Goal: Communication & Community: Answer question/provide support

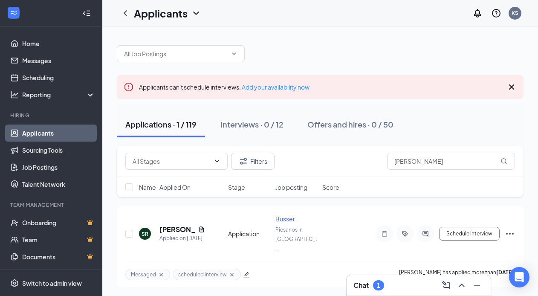
click at [340, 170] on div "Filters seth" at bounding box center [320, 161] width 407 height 31
click at [416, 168] on input "seth" at bounding box center [451, 161] width 128 height 17
type input "s"
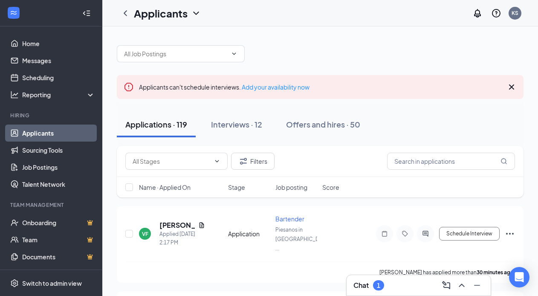
click at [413, 278] on div "Chat 1" at bounding box center [419, 285] width 144 height 20
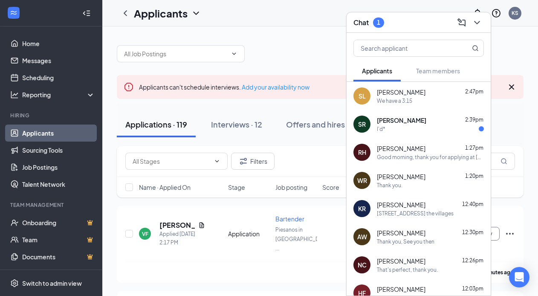
click at [378, 132] on div "I'd*" at bounding box center [381, 128] width 9 height 7
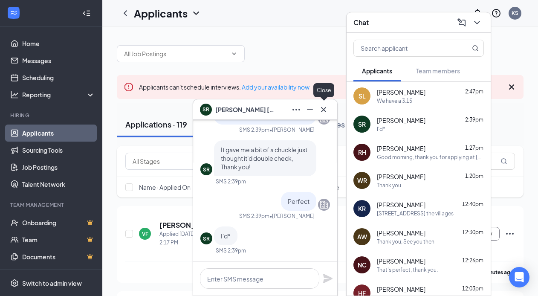
click at [327, 114] on icon "Cross" at bounding box center [324, 110] width 10 height 10
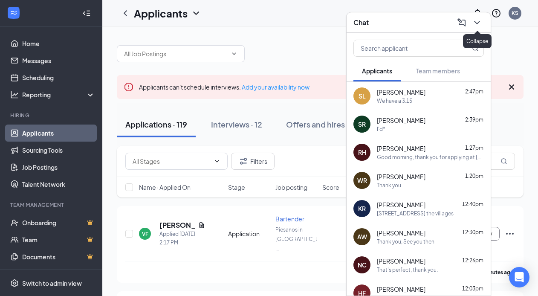
click at [471, 27] on div at bounding box center [476, 23] width 15 height 14
click at [423, 100] on div "We have a 3:15" at bounding box center [430, 100] width 107 height 7
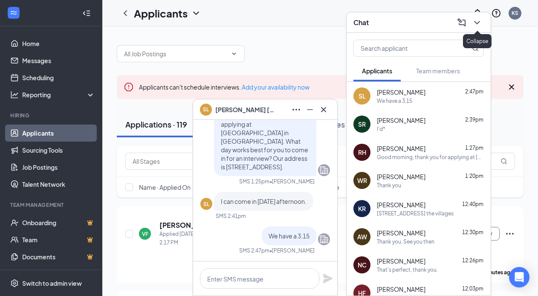
click at [474, 24] on icon "ChevronDown" at bounding box center [477, 22] width 10 height 10
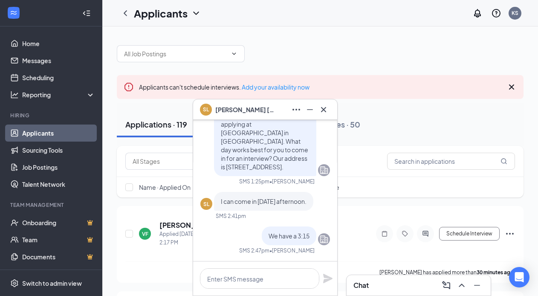
click at [321, 116] on button at bounding box center [324, 110] width 14 height 14
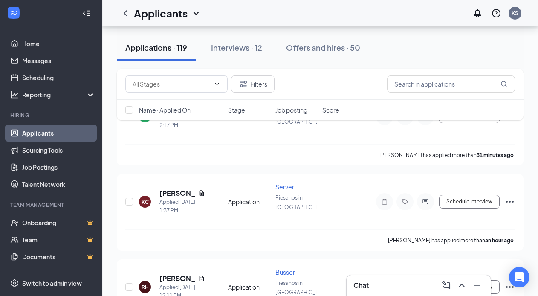
scroll to position [113, 0]
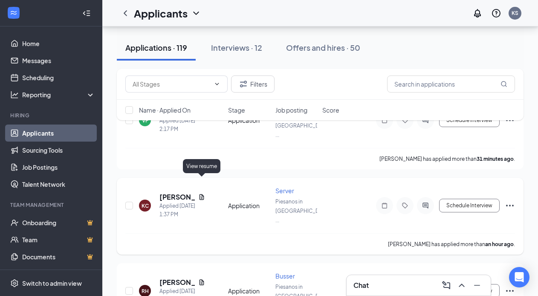
click at [203, 194] on icon "Document" at bounding box center [201, 197] width 7 height 7
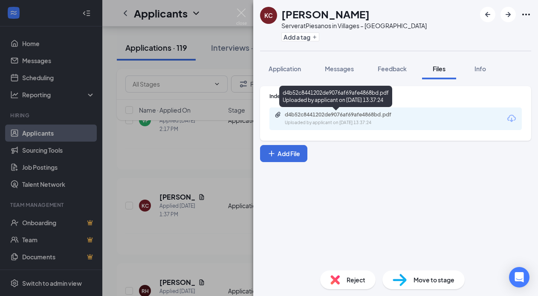
click at [371, 123] on div "Uploaded by applicant on Sep 16, 2025 at 13:37:24" at bounding box center [349, 122] width 128 height 7
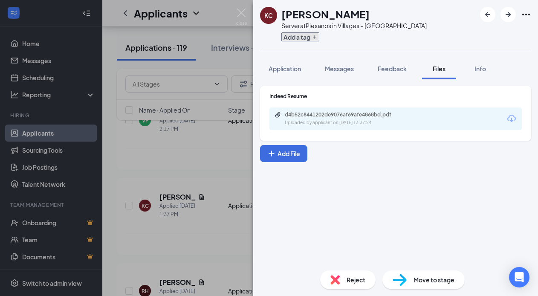
click at [310, 40] on button "Add a tag" at bounding box center [301, 36] width 38 height 9
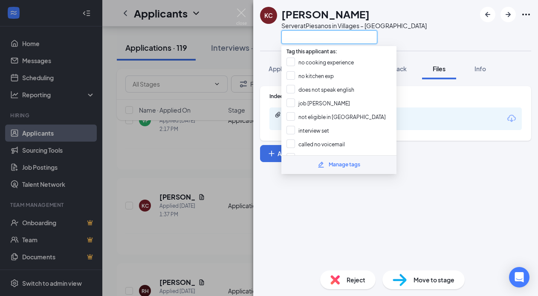
click at [308, 38] on input "text" at bounding box center [330, 37] width 96 height 14
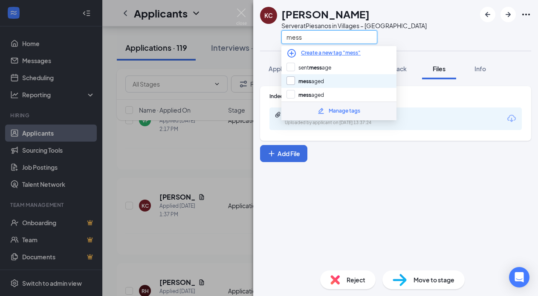
type input "mess"
click at [312, 82] on input "mess aged" at bounding box center [306, 80] width 38 height 9
checkbox input "true"
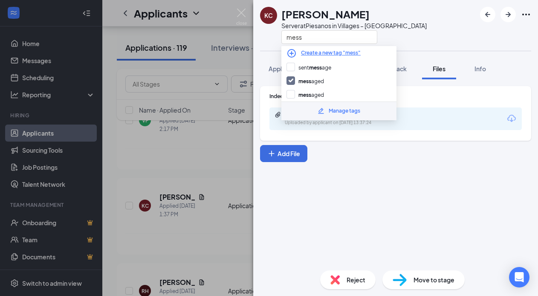
click at [367, 201] on div "Indeed Resume d4b52c8441202de9076af69afe4868bd.pdf Uploaded by applicant on Sep…" at bounding box center [395, 171] width 285 height 184
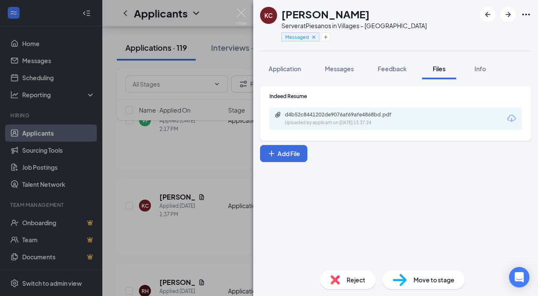
click at [337, 70] on span "Messages" at bounding box center [339, 69] width 29 height 8
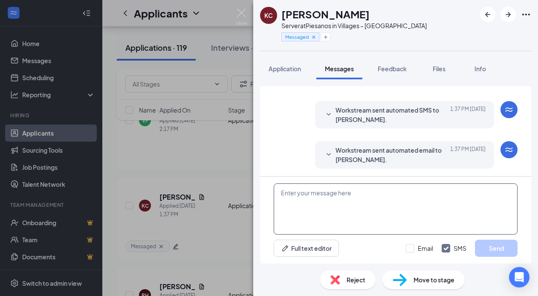
scroll to position [15, 0]
click at [331, 217] on textarea at bounding box center [396, 208] width 244 height 51
paste textarea "Good morning, thank you for applying at [GEOGRAPHIC_DATA] in [GEOGRAPHIC_DATA].…"
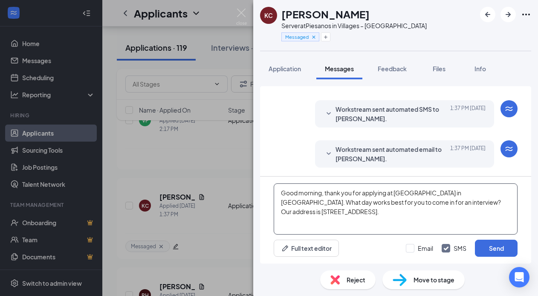
click at [322, 191] on textarea "Good morning, thank you for applying at [GEOGRAPHIC_DATA] in [GEOGRAPHIC_DATA].…" at bounding box center [396, 208] width 244 height 51
drag, startPoint x: 282, startPoint y: 192, endPoint x: 373, endPoint y: 217, distance: 94.3
click at [373, 217] on textarea "Good afternoon, thank you for applying at [GEOGRAPHIC_DATA] in [GEOGRAPHIC_DATA…" at bounding box center [396, 208] width 244 height 51
click at [385, 211] on textarea "Good afternoon, thank you for applying at [GEOGRAPHIC_DATA] in [GEOGRAPHIC_DATA…" at bounding box center [396, 208] width 244 height 51
type textarea "Good afternoon, thank you for applying at [GEOGRAPHIC_DATA] in [GEOGRAPHIC_DATA…"
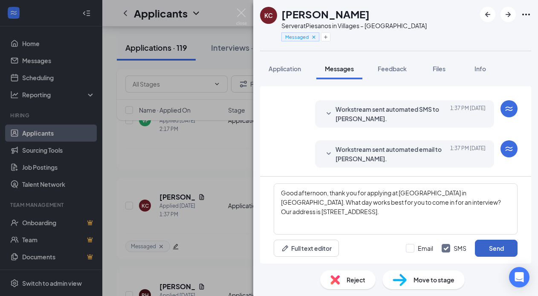
click at [507, 248] on button "Send" at bounding box center [496, 248] width 43 height 17
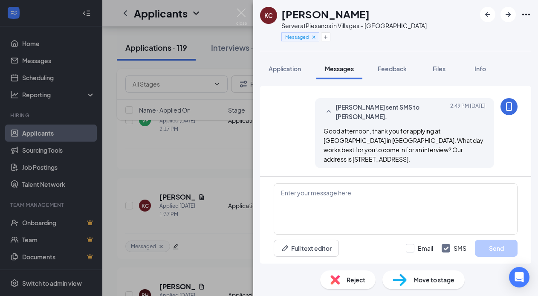
scroll to position [98, 0]
click at [247, 14] on img at bounding box center [241, 17] width 11 height 17
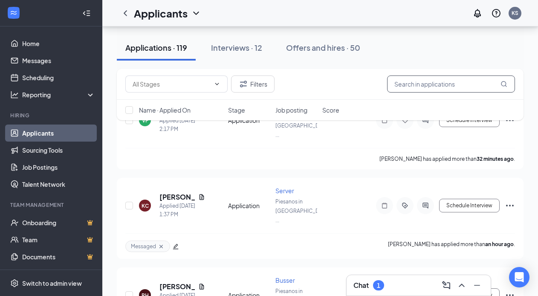
click at [452, 81] on input "text" at bounding box center [451, 84] width 128 height 17
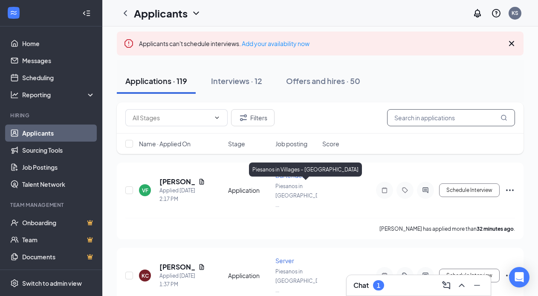
scroll to position [4, 0]
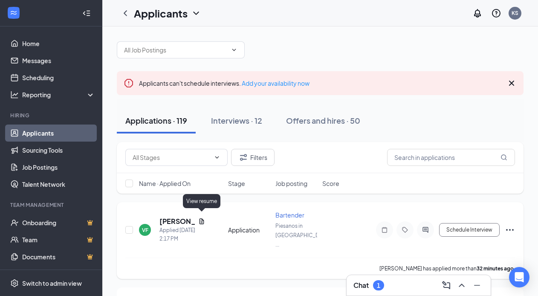
click at [203, 218] on icon "Document" at bounding box center [202, 221] width 5 height 6
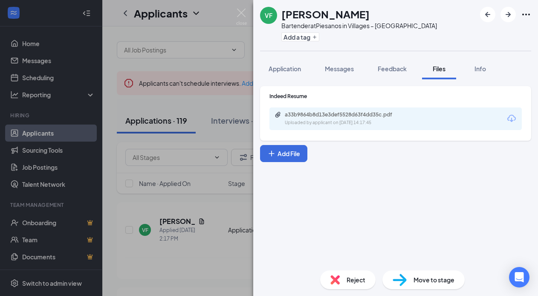
click at [346, 128] on div "a33b9864b8d13e3def5528d63f4dd35c.pdf Uploaded by applicant on Sep 16, 2025 at 1…" at bounding box center [396, 119] width 253 height 23
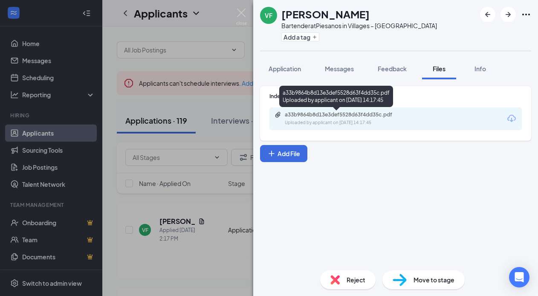
click at [344, 115] on div "a33b9864b8d13e3def5528d63f4dd35c.pdf" at bounding box center [344, 114] width 119 height 7
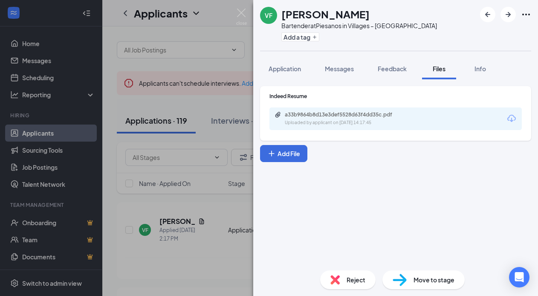
click at [337, 274] on div "Reject" at bounding box center [347, 279] width 55 height 19
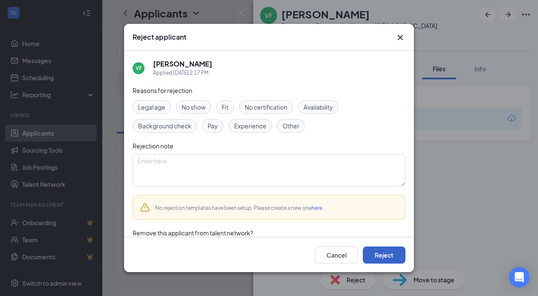
click at [381, 251] on button "Reject" at bounding box center [384, 255] width 43 height 17
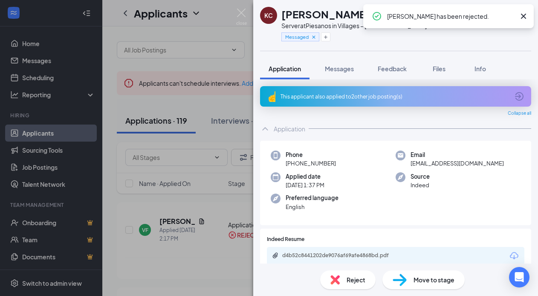
click at [230, 89] on div "KC [PERSON_NAME] Server at [GEOGRAPHIC_DATA] in Villages – Southern Trace Messa…" at bounding box center [269, 148] width 538 height 296
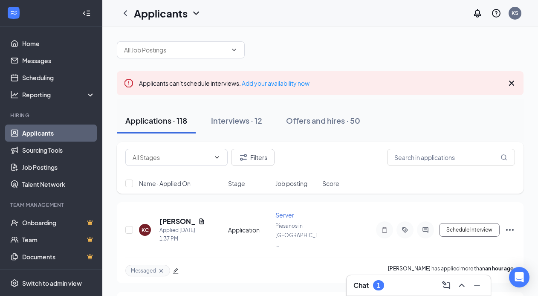
click at [384, 286] on div "1" at bounding box center [378, 285] width 11 height 10
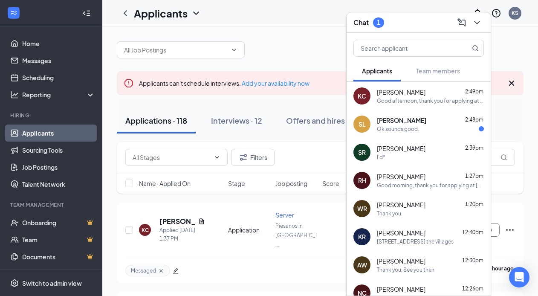
click at [422, 131] on div "Ok sounds good." at bounding box center [430, 128] width 107 height 7
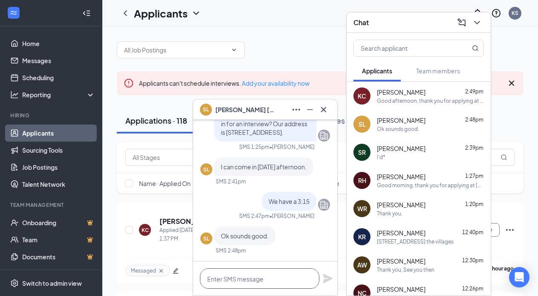
click at [236, 278] on textarea at bounding box center [259, 278] width 119 height 20
type textarea "Perfect"
click at [482, 26] on icon "ChevronDown" at bounding box center [477, 22] width 10 height 10
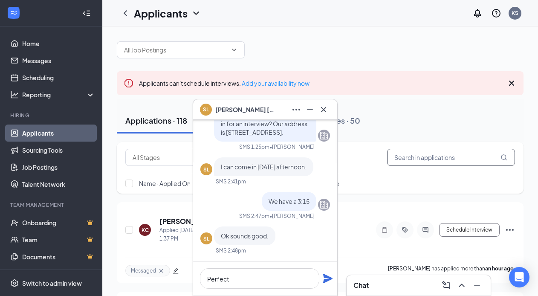
click at [442, 164] on input "text" at bounding box center [451, 157] width 128 height 17
type input "h"
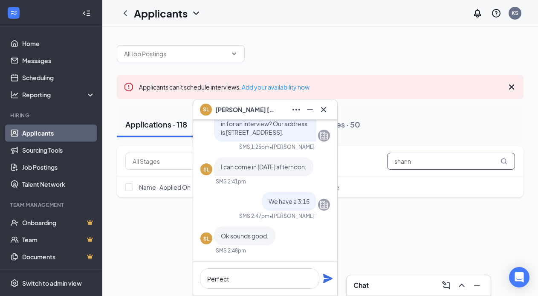
type input "shann"
click at [326, 108] on icon "Cross" at bounding box center [323, 109] width 5 height 5
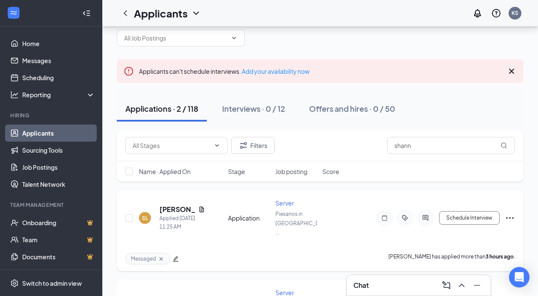
scroll to position [26, 0]
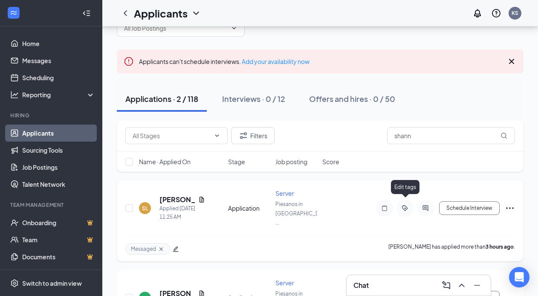
click at [407, 205] on icon "ActiveTag" at bounding box center [405, 208] width 10 height 7
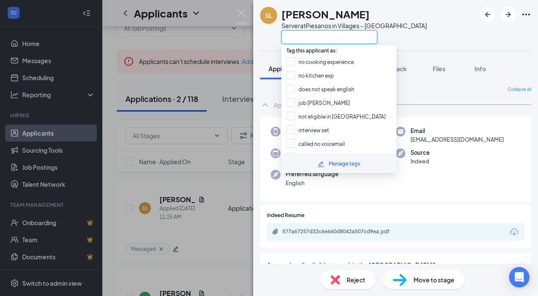
click at [299, 36] on input "text" at bounding box center [330, 37] width 96 height 14
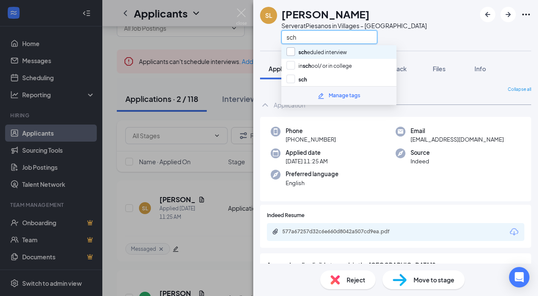
type input "sch"
click at [311, 53] on input "sch eduled interview" at bounding box center [317, 51] width 61 height 9
checkbox input "true"
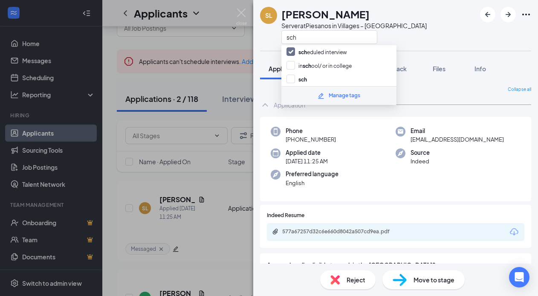
click at [239, 198] on div "SL Shannon Lewis Server at Piesanos in Villages – Southern Trace sch Applicatio…" at bounding box center [269, 148] width 538 height 296
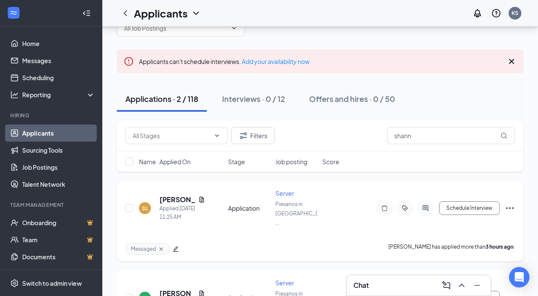
click at [431, 201] on div at bounding box center [425, 208] width 17 height 17
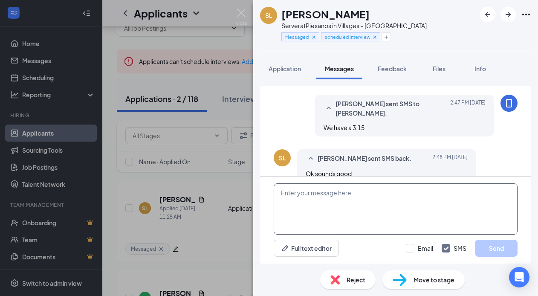
scroll to position [244, 0]
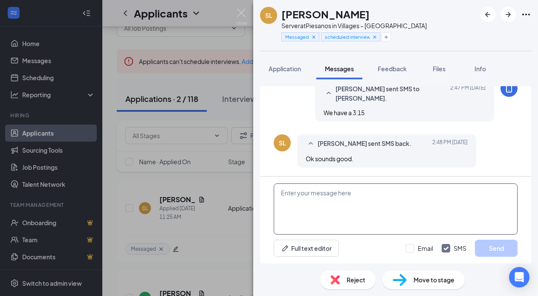
click at [331, 204] on textarea at bounding box center [396, 208] width 244 height 51
type textarea "Perfect, see you then!"
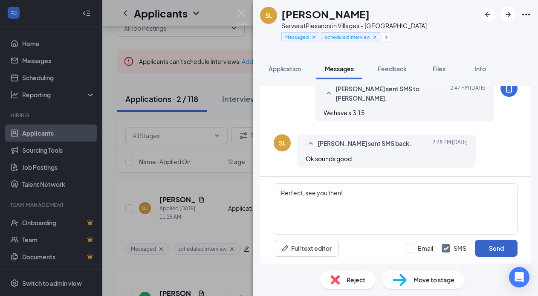
click at [484, 246] on button "Send" at bounding box center [496, 248] width 43 height 17
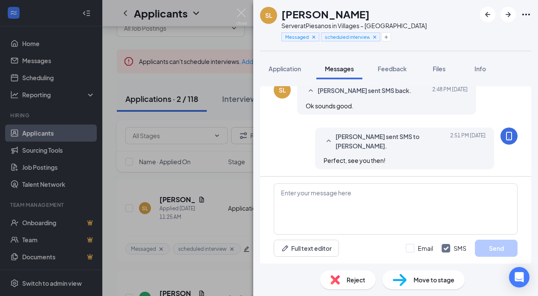
scroll to position [299, 0]
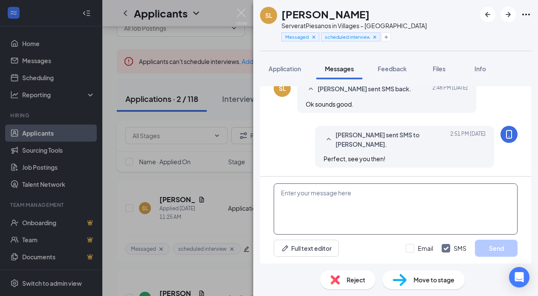
click at [345, 207] on textarea at bounding box center [396, 208] width 244 height 51
click at [240, 13] on img at bounding box center [241, 17] width 11 height 17
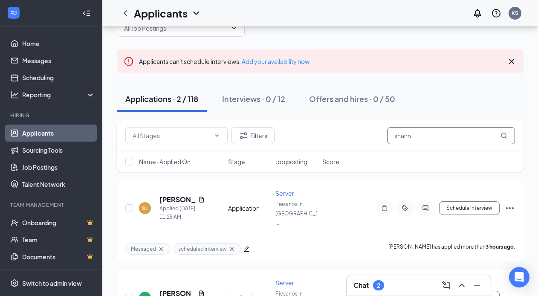
click at [435, 139] on input "shann" at bounding box center [451, 135] width 128 height 17
type input "s"
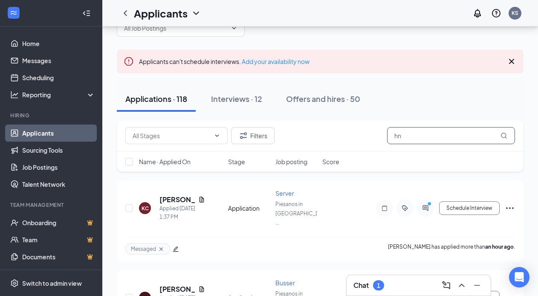
type input "h"
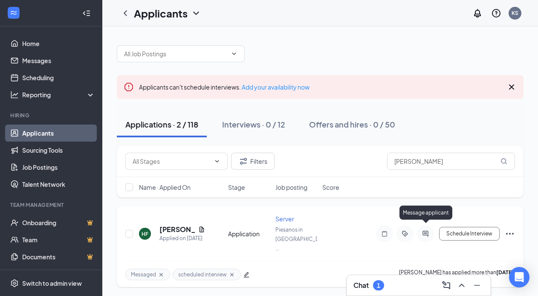
click at [421, 230] on icon "ActiveChat" at bounding box center [426, 233] width 10 height 7
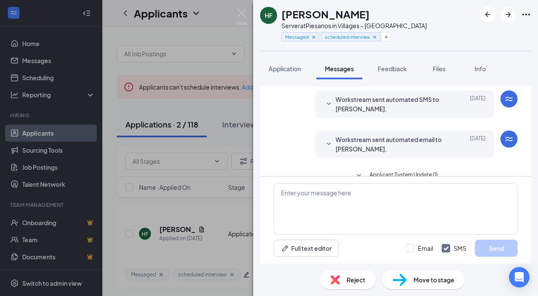
scroll to position [15, 0]
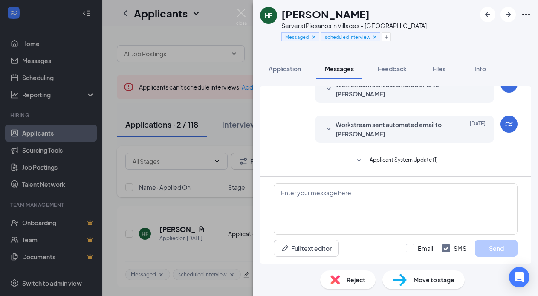
click at [253, 15] on div "HF Hannah Fornof Server at Piesanos in Villages – Southern Trace Messaged sched…" at bounding box center [269, 148] width 538 height 296
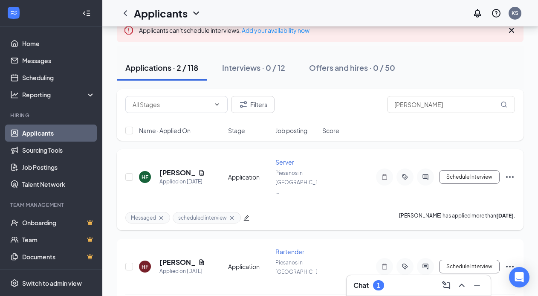
scroll to position [70, 0]
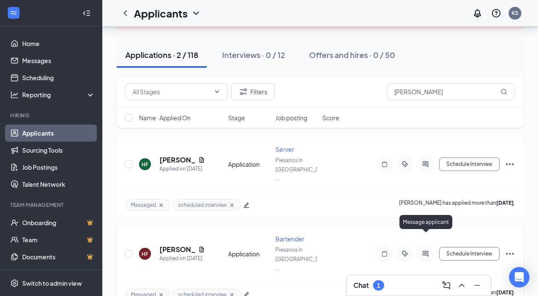
click at [428, 246] on div at bounding box center [405, 253] width 58 height 17
click at [427, 250] on icon "ActiveChat" at bounding box center [426, 253] width 10 height 7
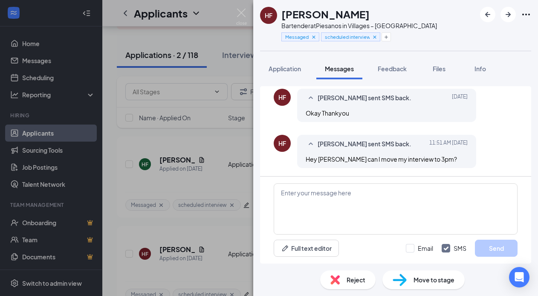
scroll to position [399, 0]
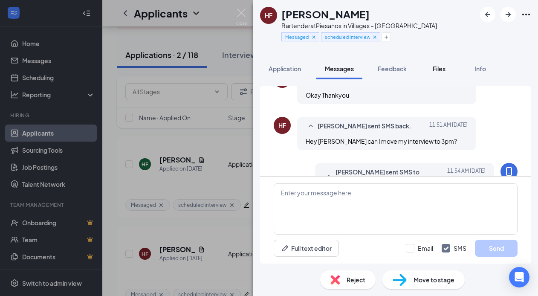
click at [438, 67] on span "Files" at bounding box center [439, 69] width 13 height 8
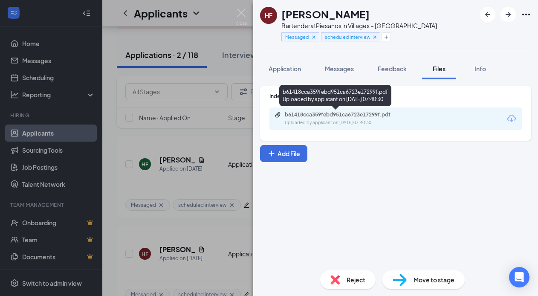
click at [363, 116] on div "b61418cca359febd951ca6723e17299f.pdf" at bounding box center [344, 114] width 119 height 7
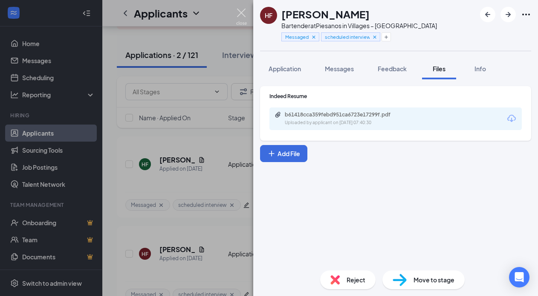
click at [241, 18] on img at bounding box center [241, 17] width 11 height 17
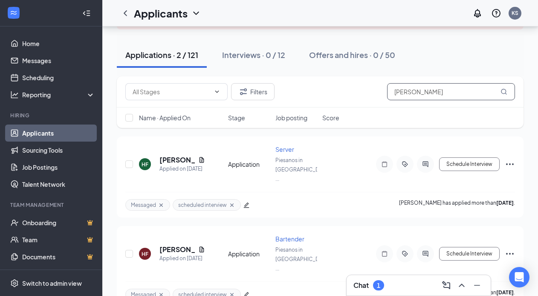
click at [433, 90] on input "hannah" at bounding box center [451, 91] width 128 height 17
type input "h"
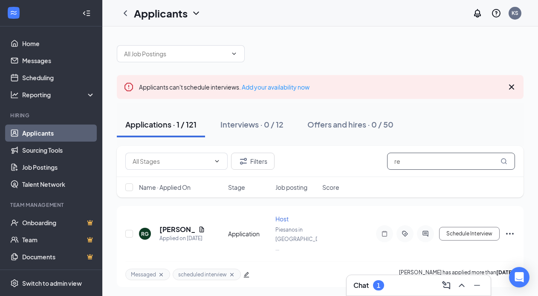
type input "r"
click at [505, 233] on div "Schedule Interview" at bounding box center [439, 233] width 154 height 17
click at [511, 231] on icon "Ellipses" at bounding box center [510, 234] width 10 height 10
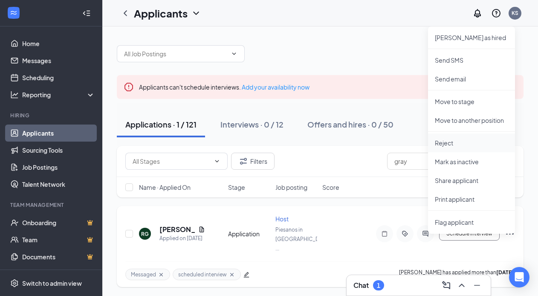
click at [459, 134] on li "Reject" at bounding box center [471, 143] width 87 height 19
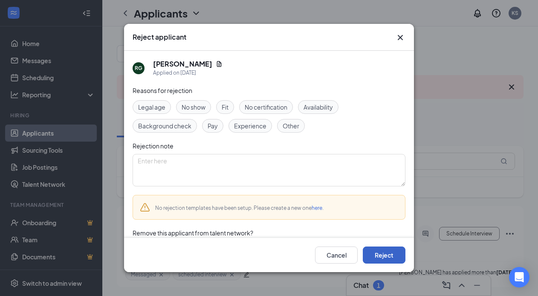
click at [388, 255] on button "Reject" at bounding box center [384, 255] width 43 height 17
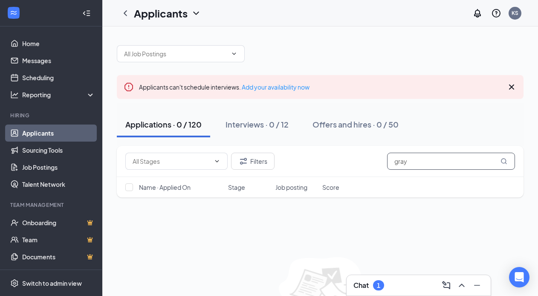
click at [448, 160] on input "gray" at bounding box center [451, 161] width 128 height 17
type input "g"
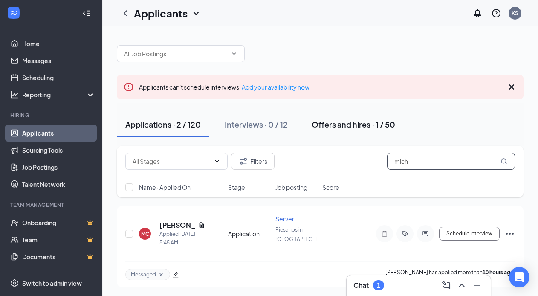
type input "mich"
click at [349, 118] on button "Offers and hires · 1 / 50" at bounding box center [353, 125] width 101 height 26
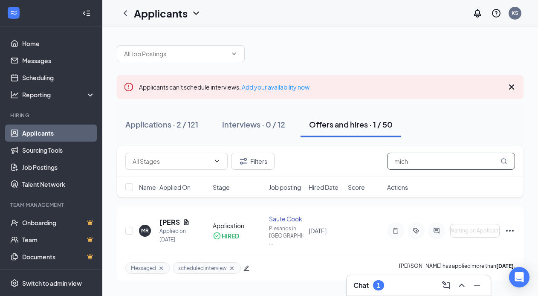
click at [427, 169] on input "mich" at bounding box center [451, 161] width 128 height 17
type input "m"
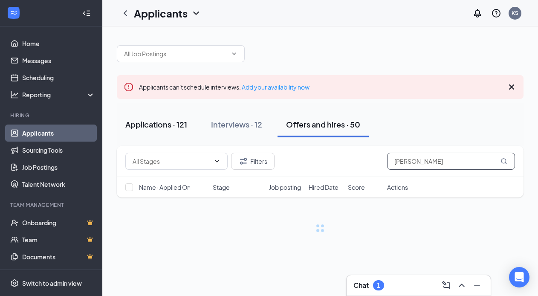
type input "barone"
click at [168, 126] on div "Applications · 121" at bounding box center [156, 124] width 62 height 11
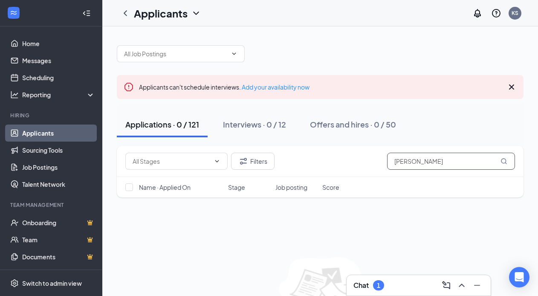
click at [439, 168] on input "barone" at bounding box center [451, 161] width 128 height 17
type input "b"
type input "s"
click at [417, 166] on input "lana" at bounding box center [451, 161] width 128 height 17
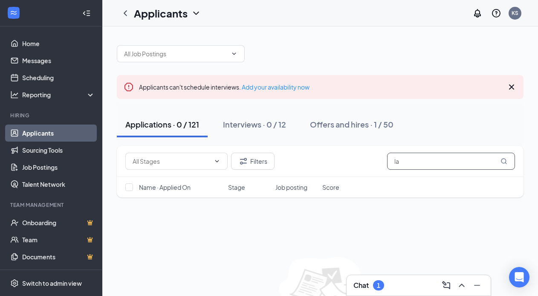
type input "l"
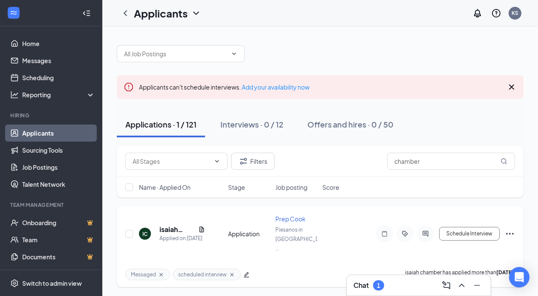
click at [508, 229] on icon "Ellipses" at bounding box center [510, 234] width 10 height 10
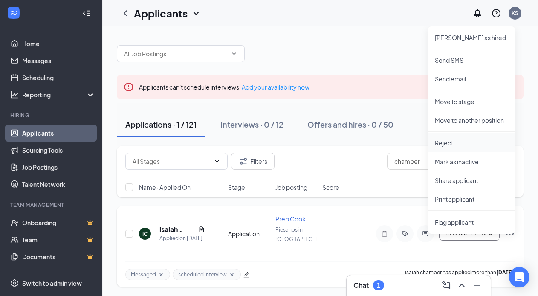
click at [457, 144] on p "Reject" at bounding box center [471, 143] width 73 height 9
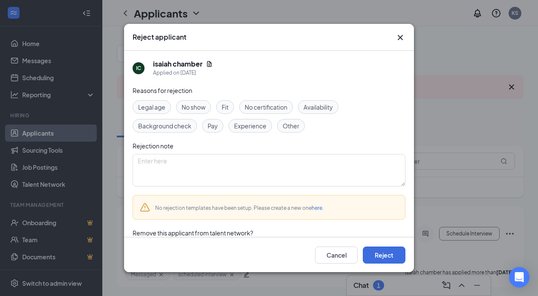
click at [384, 264] on div "Cancel Reject" at bounding box center [269, 255] width 290 height 34
click at [383, 257] on button "Reject" at bounding box center [384, 255] width 43 height 17
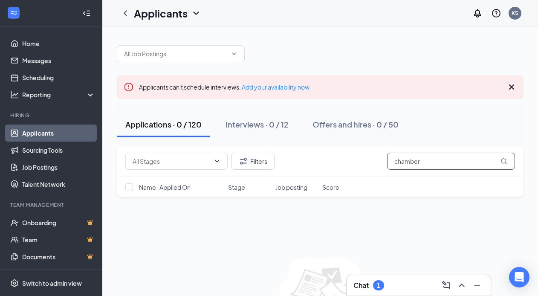
click at [439, 157] on input "chamber" at bounding box center [451, 161] width 128 height 17
click at [437, 172] on div "Filters chamber" at bounding box center [320, 161] width 407 height 31
click at [435, 160] on input "chamber" at bounding box center [451, 161] width 128 height 17
type input "c"
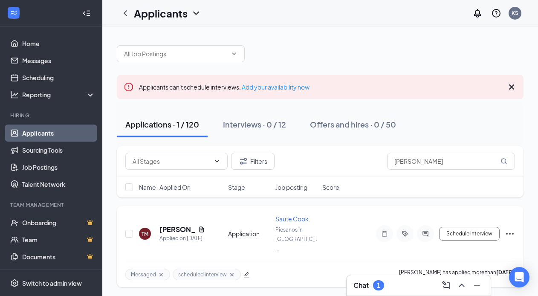
click at [503, 230] on div "Schedule Interview" at bounding box center [439, 233] width 154 height 17
click at [512, 230] on icon "Ellipses" at bounding box center [510, 234] width 10 height 10
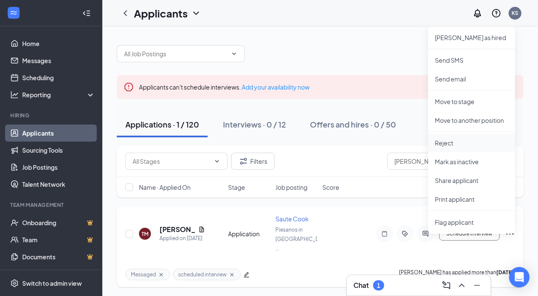
click at [462, 142] on p "Reject" at bounding box center [471, 143] width 73 height 9
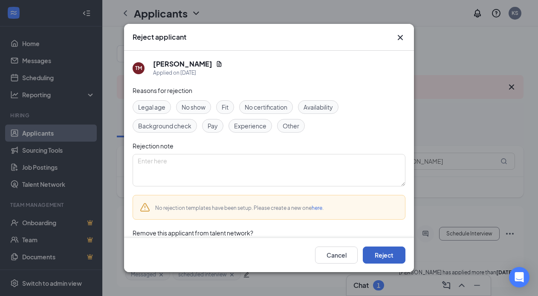
click at [391, 253] on button "Reject" at bounding box center [384, 255] width 43 height 17
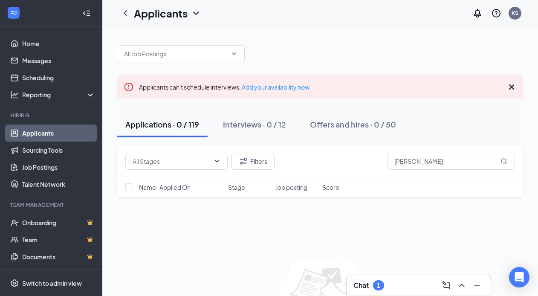
click at [418, 170] on div "Filters taylor" at bounding box center [320, 161] width 407 height 31
click at [418, 166] on input "taylor" at bounding box center [451, 161] width 128 height 17
type input "t"
type input "i"
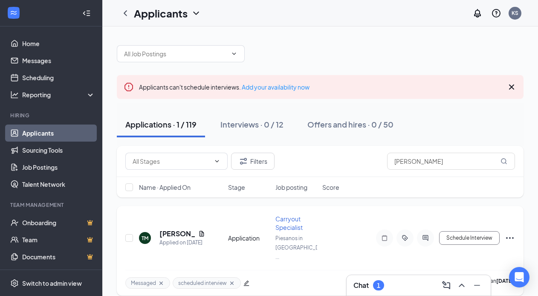
click at [513, 233] on icon "Ellipses" at bounding box center [510, 238] width 10 height 10
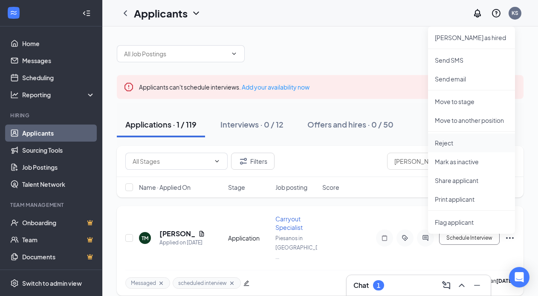
click at [444, 142] on p "Reject" at bounding box center [471, 143] width 73 height 9
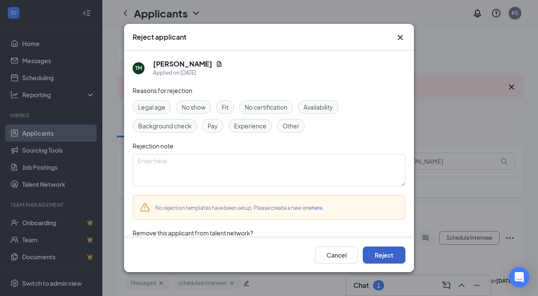
click at [391, 250] on button "Reject" at bounding box center [384, 255] width 43 height 17
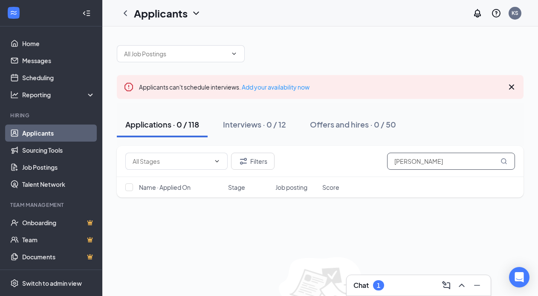
click at [439, 162] on input "tiffani" at bounding box center [451, 161] width 128 height 17
type input "t"
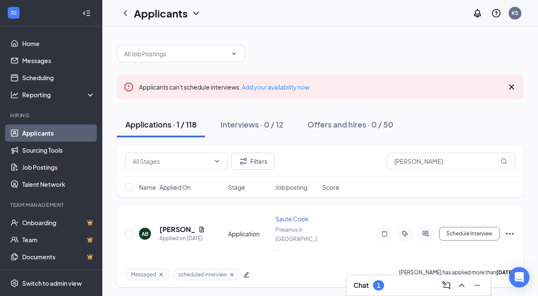
click at [507, 232] on icon "Ellipses" at bounding box center [510, 234] width 10 height 10
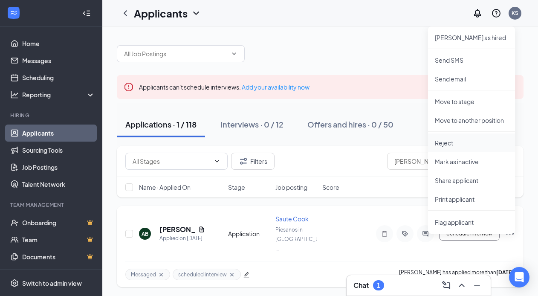
click at [462, 141] on p "Reject" at bounding box center [471, 143] width 73 height 9
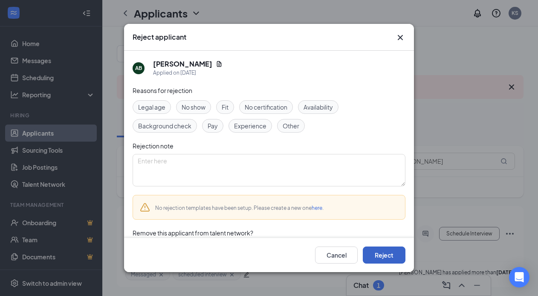
click at [385, 256] on button "Reject" at bounding box center [384, 255] width 43 height 17
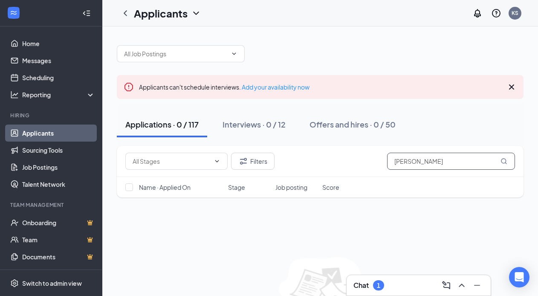
click at [435, 166] on input "busby" at bounding box center [451, 161] width 128 height 17
type input "b"
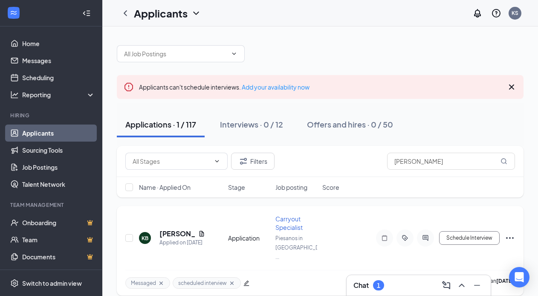
click at [514, 233] on icon "Ellipses" at bounding box center [510, 238] width 10 height 10
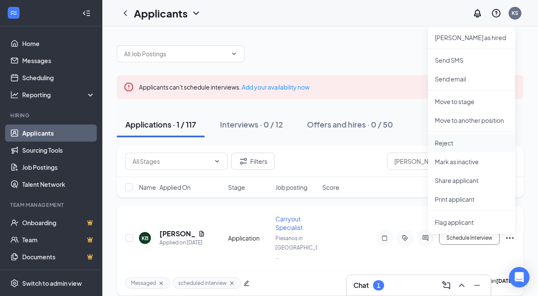
click at [451, 142] on p "Reject" at bounding box center [471, 143] width 73 height 9
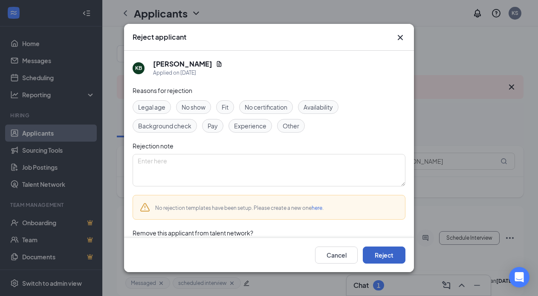
click at [376, 254] on button "Reject" at bounding box center [384, 255] width 43 height 17
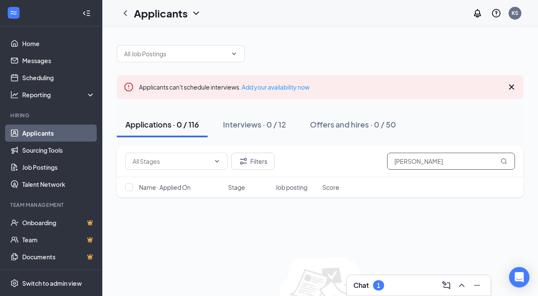
click at [434, 154] on input "keith" at bounding box center [451, 161] width 128 height 17
click at [435, 158] on input "keith" at bounding box center [451, 161] width 128 height 17
type input "k"
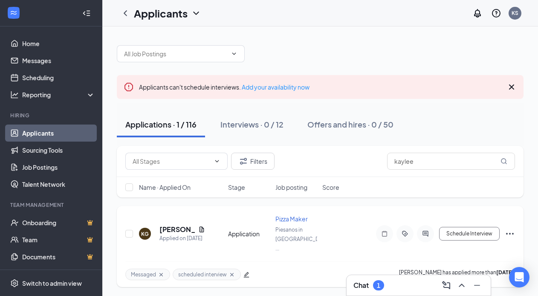
click at [511, 229] on icon "Ellipses" at bounding box center [510, 234] width 10 height 10
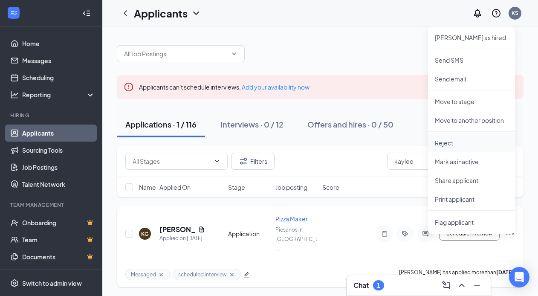
click at [450, 140] on p "Reject" at bounding box center [471, 143] width 73 height 9
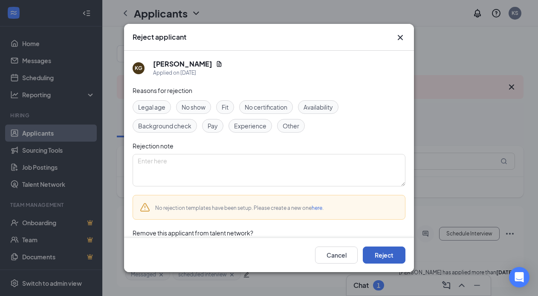
click at [390, 250] on button "Reject" at bounding box center [384, 255] width 43 height 17
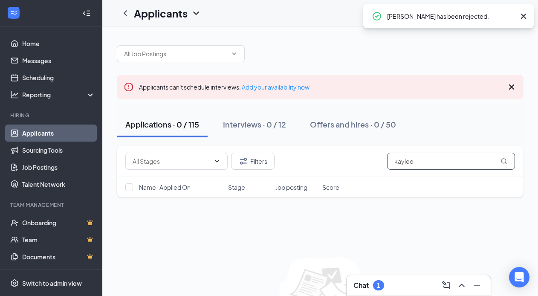
click at [454, 168] on input "kaylee" at bounding box center [451, 161] width 128 height 17
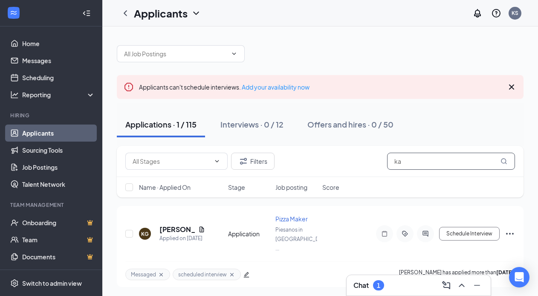
type input "k"
type input "seth"
click at [513, 233] on icon "Ellipses" at bounding box center [510, 234] width 8 height 2
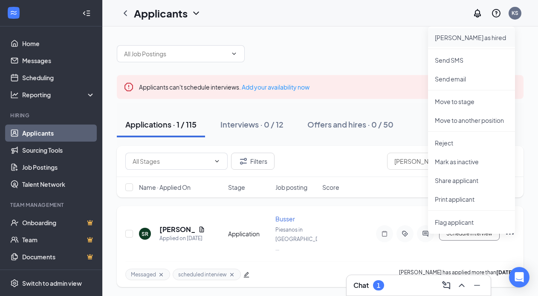
click at [462, 36] on p "[PERSON_NAME] as hired" at bounding box center [471, 37] width 73 height 9
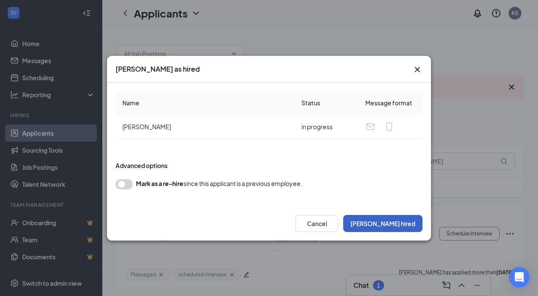
click at [405, 223] on button "Mark hired" at bounding box center [382, 223] width 79 height 17
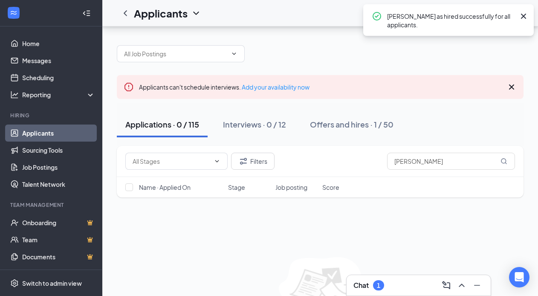
scroll to position [54, 0]
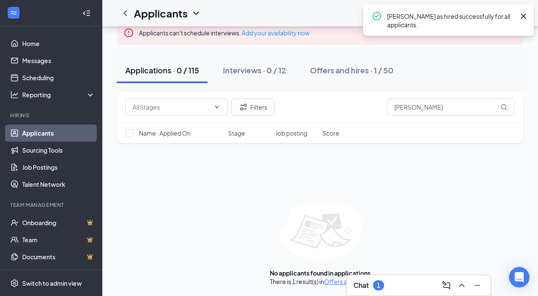
click at [392, 290] on div "Chat 1" at bounding box center [419, 286] width 131 height 14
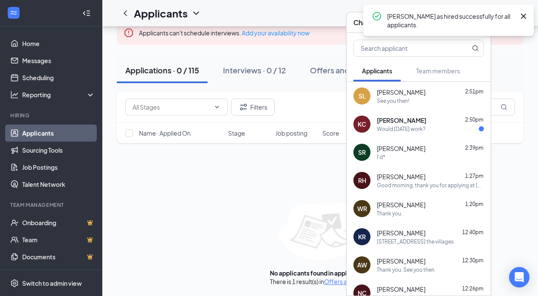
click at [418, 128] on div "Would Monday next week work?" at bounding box center [401, 128] width 49 height 7
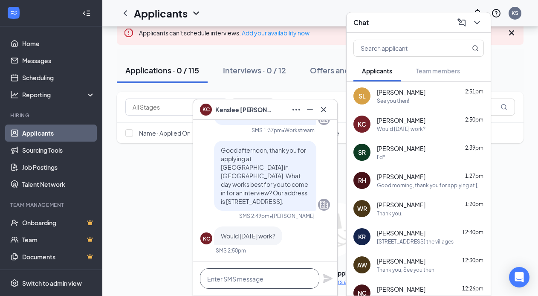
click at [265, 271] on textarea at bounding box center [259, 278] width 119 height 20
type textarea "Yes, what time works best for you?"
click at [328, 270] on div "Yes, what time works best for you?" at bounding box center [265, 279] width 144 height 34
click at [328, 274] on icon "Plane" at bounding box center [328, 278] width 10 height 10
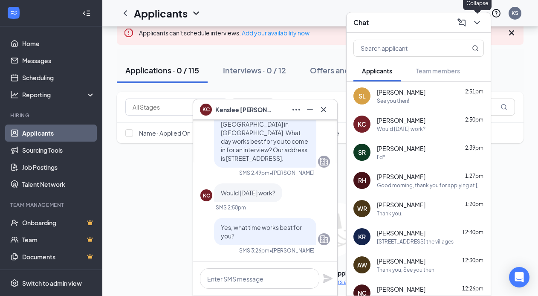
click at [478, 26] on icon "ChevronDown" at bounding box center [477, 22] width 10 height 10
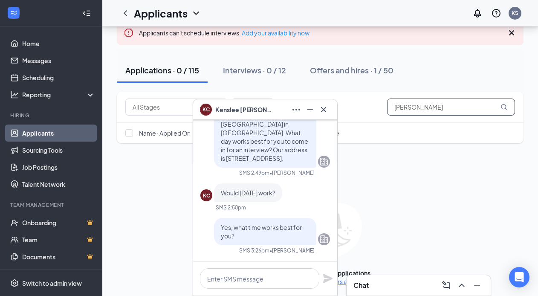
click at [452, 110] on input "seth" at bounding box center [451, 107] width 128 height 17
type input "s"
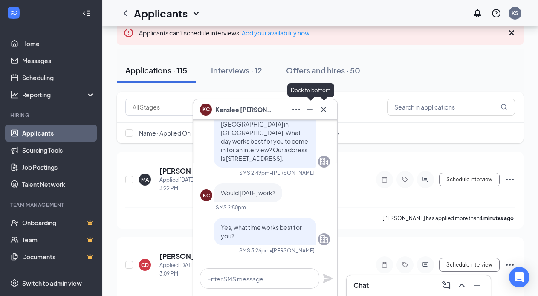
click at [324, 108] on icon "Cross" at bounding box center [324, 110] width 10 height 10
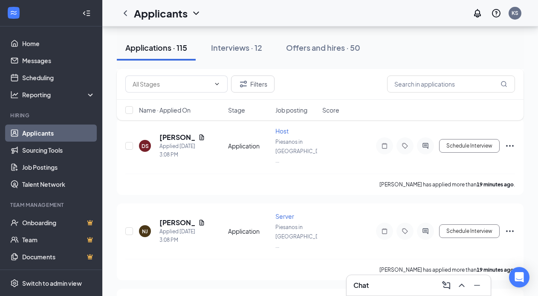
scroll to position [247, 0]
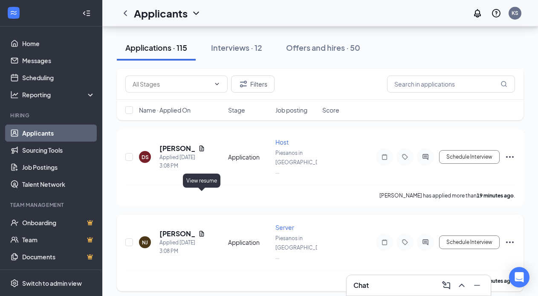
click at [202, 231] on icon "Document" at bounding box center [202, 234] width 5 height 6
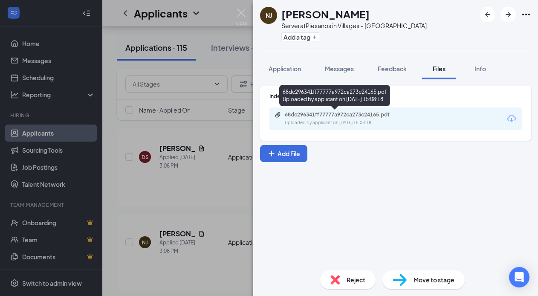
click at [366, 120] on div "Uploaded by applicant on Sep 16, 2025 at 15:08:18" at bounding box center [349, 122] width 128 height 7
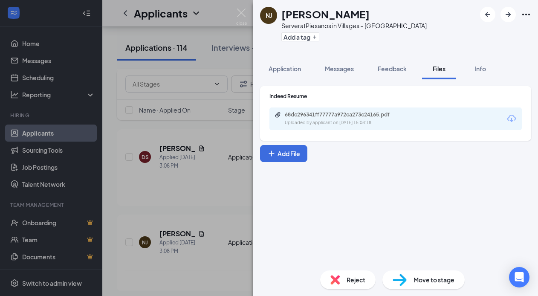
click at [349, 288] on div "Reject" at bounding box center [347, 279] width 55 height 19
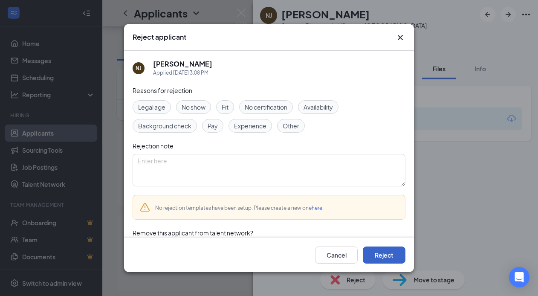
click at [388, 259] on button "Reject" at bounding box center [384, 255] width 43 height 17
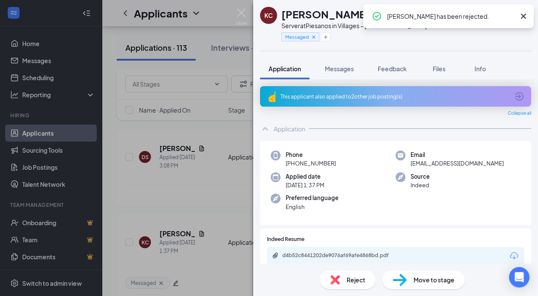
click at [224, 141] on div "KC [PERSON_NAME] Server at [GEOGRAPHIC_DATA] in Villages – Southern Trace Messa…" at bounding box center [269, 148] width 538 height 296
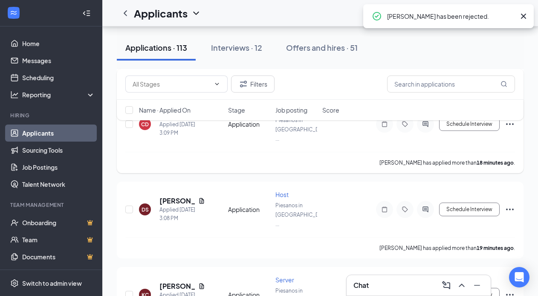
scroll to position [189, 0]
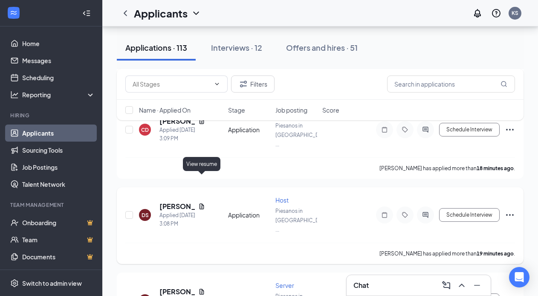
click at [204, 203] on icon "Document" at bounding box center [201, 206] width 7 height 7
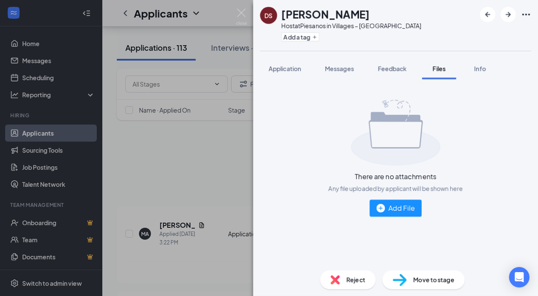
scroll to position [189, 0]
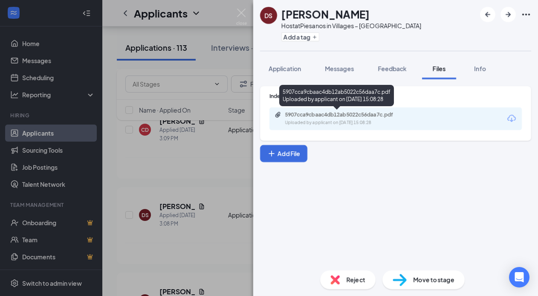
click at [353, 119] on div "5907cca9cbaac4db12ab5022c56daa7c.pdf Uploaded by applicant on [DATE] 15:08:28" at bounding box center [344, 118] width 138 height 15
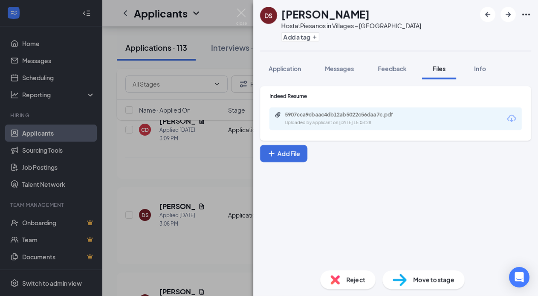
click at [222, 145] on div "DS Dakota Sharlaw Host at [GEOGRAPHIC_DATA] in Villages – [GEOGRAPHIC_DATA] Add…" at bounding box center [269, 148] width 538 height 296
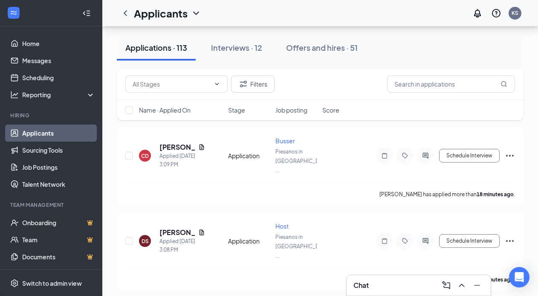
scroll to position [190, 0]
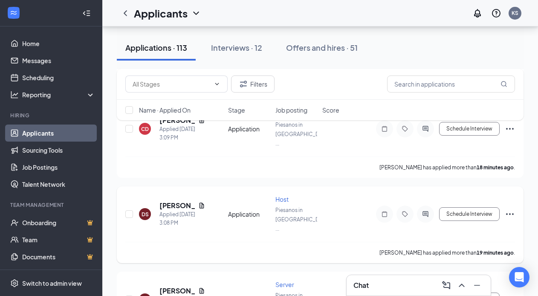
click at [512, 209] on icon "Ellipses" at bounding box center [510, 214] width 10 height 10
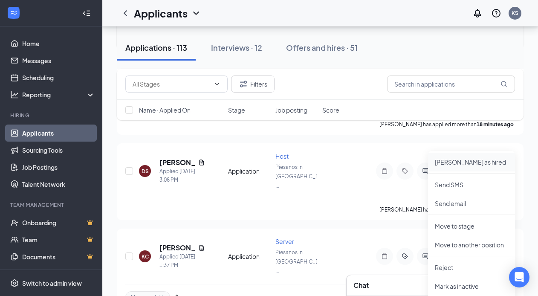
scroll to position [239, 0]
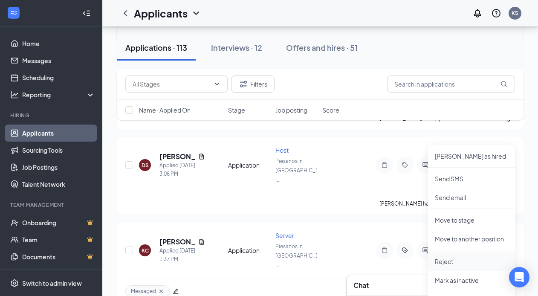
click at [455, 262] on p "Reject" at bounding box center [471, 261] width 73 height 9
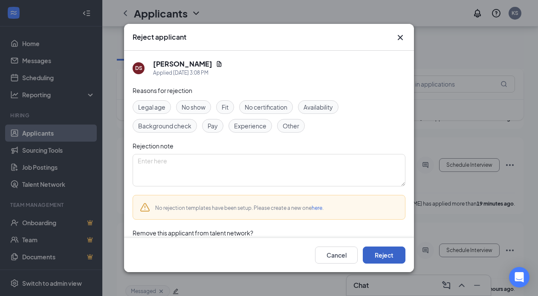
click at [393, 256] on button "Reject" at bounding box center [384, 255] width 43 height 17
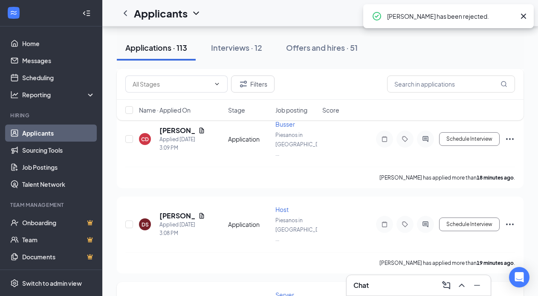
scroll to position [146, 0]
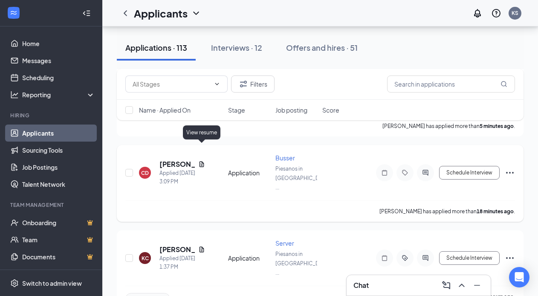
click at [204, 161] on icon "Document" at bounding box center [202, 164] width 5 height 6
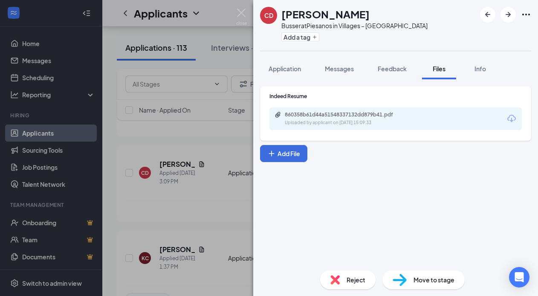
click at [390, 121] on div "Uploaded by applicant on [DATE] 15:09:33" at bounding box center [349, 122] width 128 height 7
click at [346, 279] on div "Reject" at bounding box center [347, 279] width 55 height 19
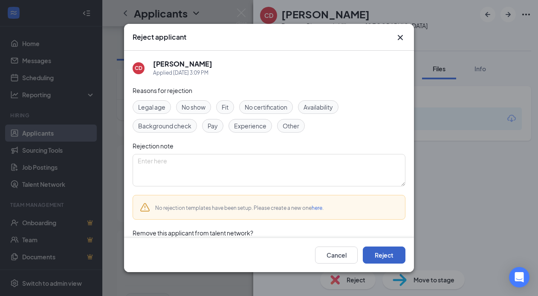
click at [373, 259] on button "Reject" at bounding box center [384, 255] width 43 height 17
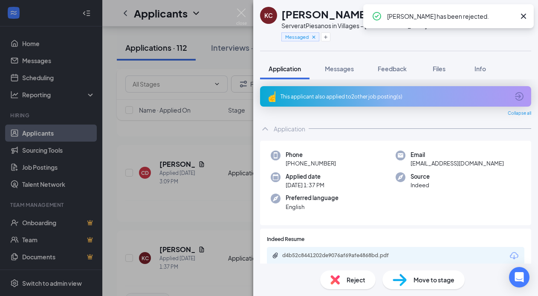
click at [236, 133] on div "KC [PERSON_NAME] Server at [GEOGRAPHIC_DATA] in Villages – Southern Trace Messa…" at bounding box center [269, 148] width 538 height 296
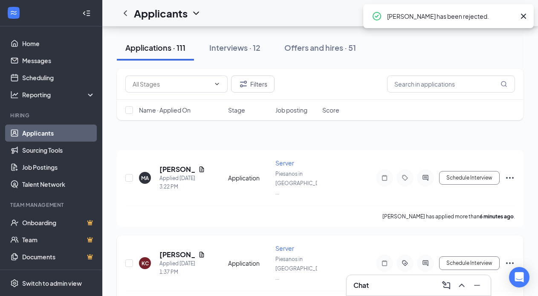
scroll to position [55, 0]
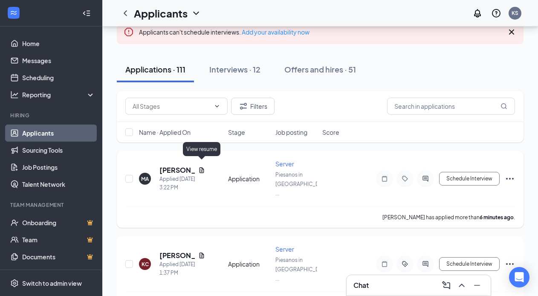
click at [203, 167] on icon "Document" at bounding box center [201, 170] width 7 height 7
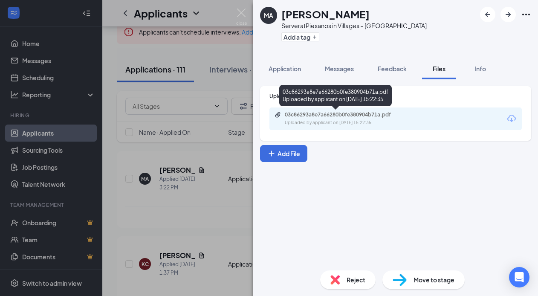
click at [330, 119] on div "Uploaded by applicant on [DATE] 15:22:35" at bounding box center [349, 122] width 128 height 7
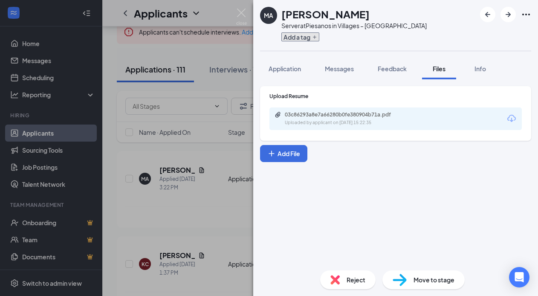
click at [299, 35] on button "Add a tag" at bounding box center [301, 36] width 38 height 9
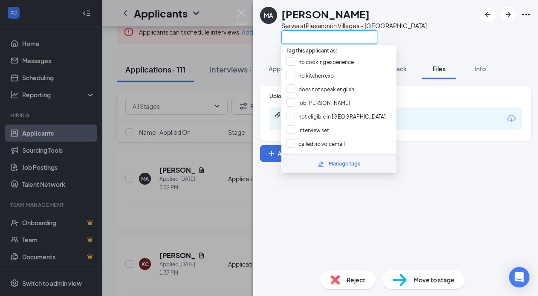
click at [300, 36] on input "text" at bounding box center [330, 37] width 96 height 14
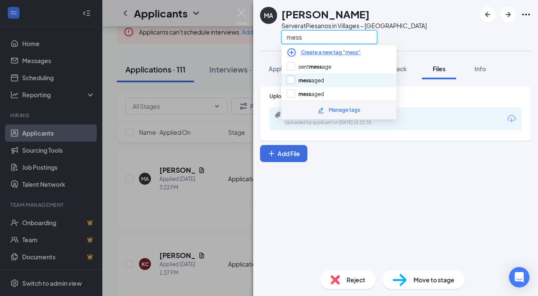
type input "mess"
click at [312, 77] on input "mess aged" at bounding box center [306, 80] width 38 height 9
checkbox input "true"
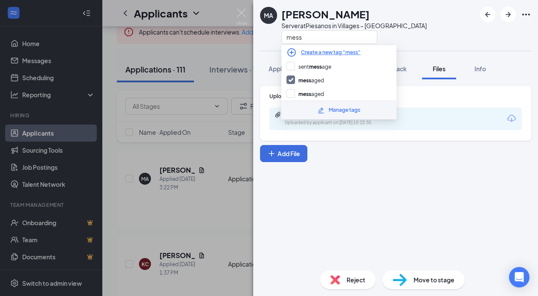
click at [368, 191] on div "Upload Resume 03c86293a8e7a66280b0fe380904b71a.pdf Uploaded by applicant on [DA…" at bounding box center [395, 171] width 285 height 184
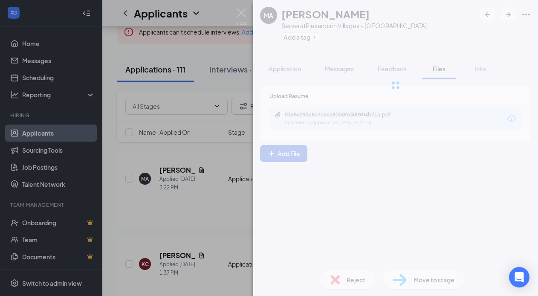
click at [341, 69] on div at bounding box center [395, 85] width 285 height 171
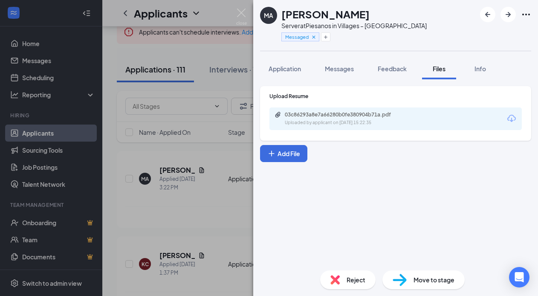
click at [341, 69] on span "Messages" at bounding box center [339, 69] width 29 height 8
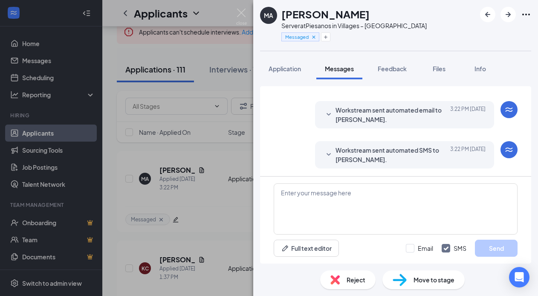
scroll to position [15, 0]
click at [316, 195] on textarea at bounding box center [396, 208] width 244 height 51
paste textarea "Good afternoon, thank you for applying at [GEOGRAPHIC_DATA] in [GEOGRAPHIC_DATA…"
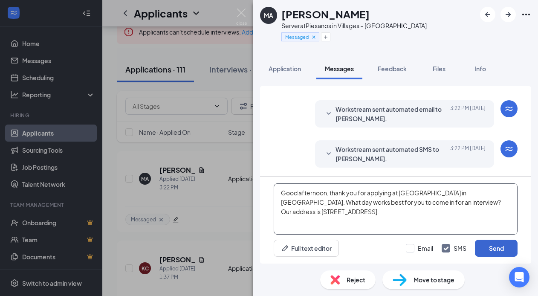
type textarea "Good afternoon, thank you for applying at [GEOGRAPHIC_DATA] in [GEOGRAPHIC_DATA…"
click at [490, 249] on button "Send" at bounding box center [496, 248] width 43 height 17
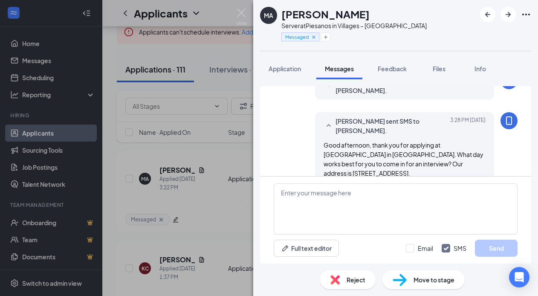
scroll to position [98, 0]
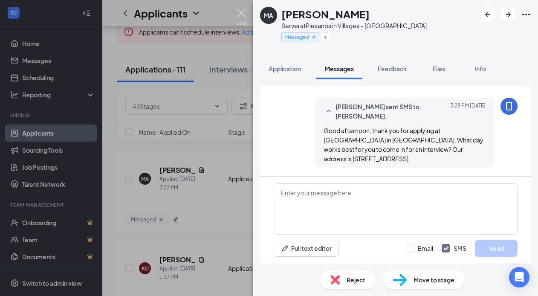
click at [241, 11] on img at bounding box center [241, 17] width 11 height 17
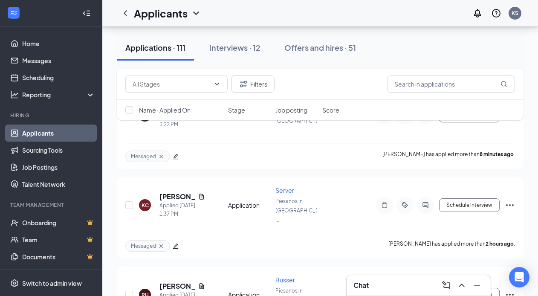
scroll to position [140, 0]
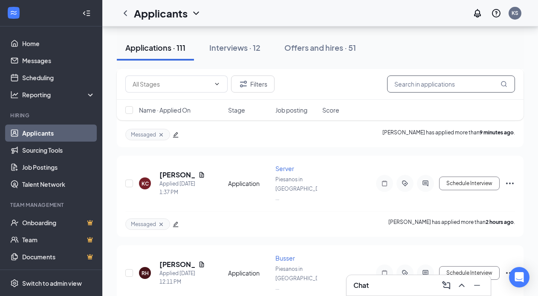
click at [414, 92] on input "text" at bounding box center [451, 84] width 128 height 17
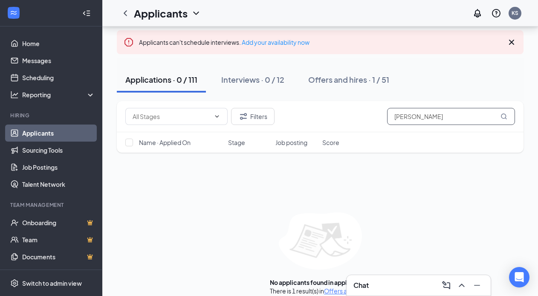
scroll to position [47, 0]
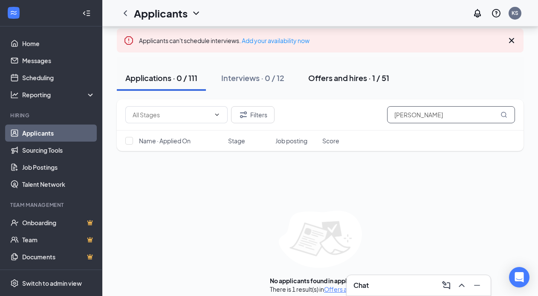
type input "[PERSON_NAME]"
click at [337, 84] on button "Offers and hires · 1 / 51" at bounding box center [349, 78] width 98 height 26
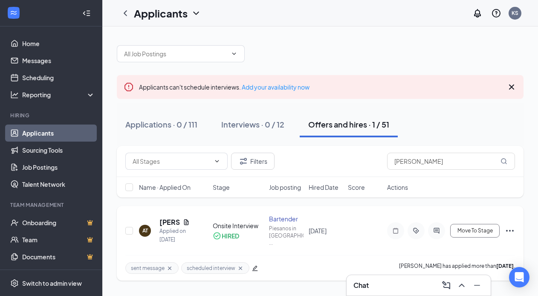
click at [436, 229] on icon "ActiveChat" at bounding box center [437, 231] width 6 height 6
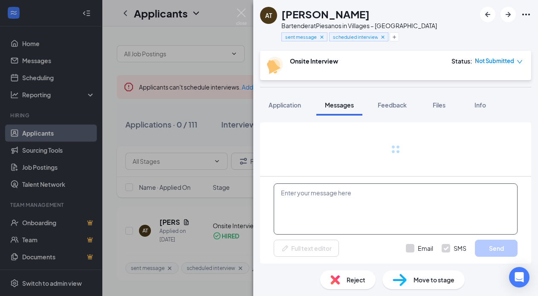
click at [317, 205] on textarea at bounding box center [396, 208] width 244 height 51
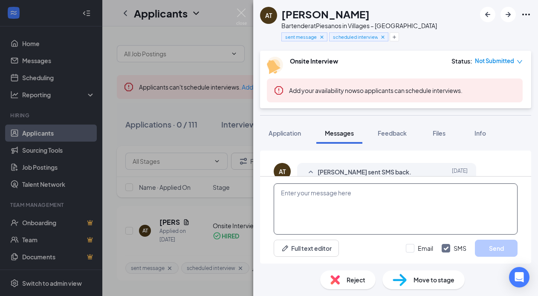
scroll to position [567, 0]
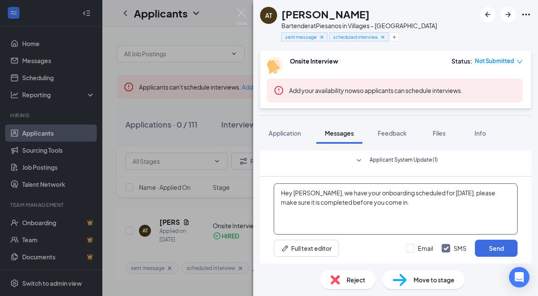
drag, startPoint x: 282, startPoint y: 194, endPoint x: 389, endPoint y: 202, distance: 107.8
click at [390, 202] on textarea "Hey [PERSON_NAME], we have your onboarding scheduled for [DATE], please make su…" at bounding box center [396, 208] width 244 height 51
click at [430, 205] on textarea "Hey [PERSON_NAME], we have your onboarding scheduled for [DATE], please make su…" at bounding box center [396, 208] width 244 height 51
type textarea "Hey [PERSON_NAME], we have your onboarding scheduled for [DATE], please make su…"
click at [503, 252] on button "Send" at bounding box center [496, 248] width 43 height 17
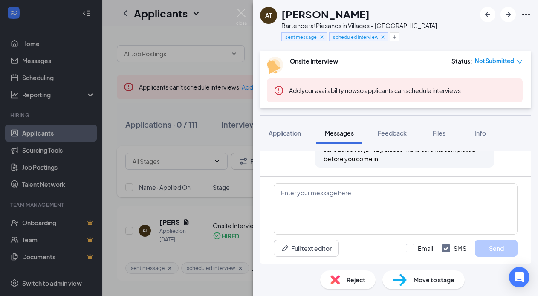
scroll to position [640, 0]
click at [242, 9] on img at bounding box center [241, 17] width 11 height 17
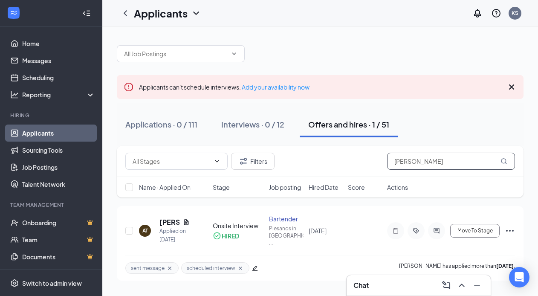
click at [407, 157] on input "[PERSON_NAME]" at bounding box center [451, 161] width 128 height 17
click at [422, 159] on input "[PERSON_NAME]" at bounding box center [451, 161] width 128 height 17
type input "a"
type input "[PERSON_NAME]"
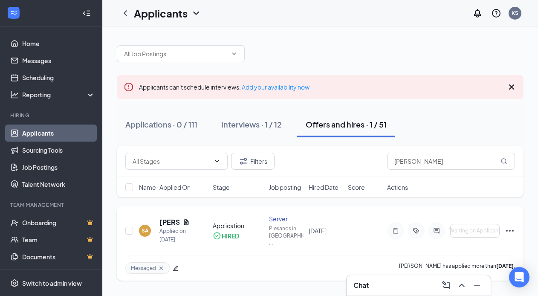
click at [437, 224] on div at bounding box center [436, 230] width 17 height 17
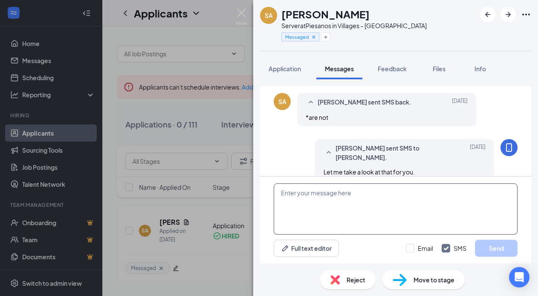
click at [329, 197] on textarea at bounding box center [396, 208] width 244 height 51
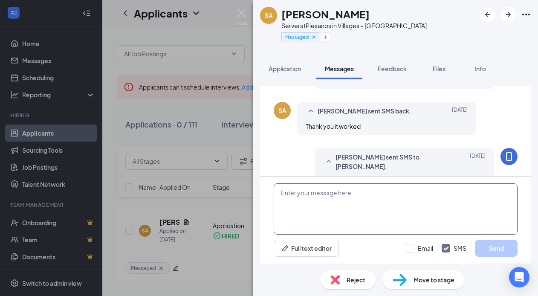
scroll to position [448, 0]
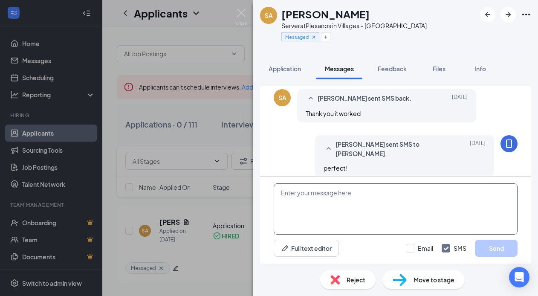
paste textarea "Hey [PERSON_NAME], we have your onboarding scheduled for [DATE], please make su…"
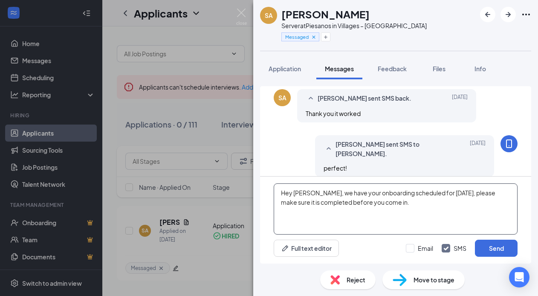
click at [311, 192] on textarea "Hey [PERSON_NAME], we have your onboarding scheduled for [DATE], please make su…" at bounding box center [396, 208] width 244 height 51
type textarea "Hey [PERSON_NAME], we have your onboarding scheduled for [DATE], please make su…"
click at [498, 249] on button "Send" at bounding box center [496, 248] width 43 height 17
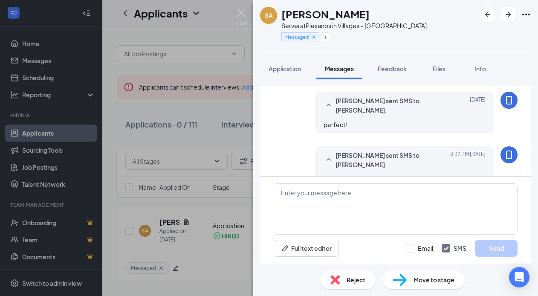
scroll to position [521, 0]
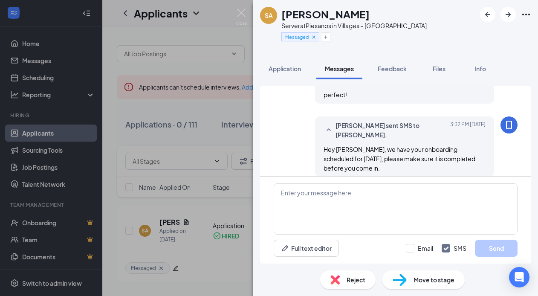
click at [251, 12] on div "SA [PERSON_NAME] Server at [GEOGRAPHIC_DATA] in Villages – Southern Trace Messa…" at bounding box center [269, 148] width 538 height 296
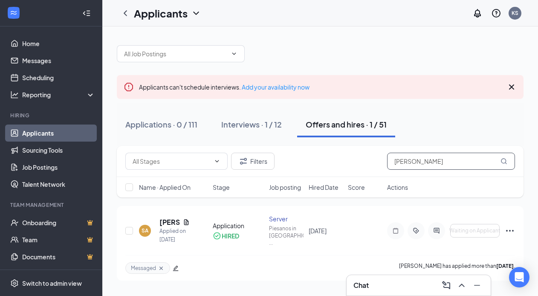
click at [428, 162] on input "[PERSON_NAME]" at bounding box center [451, 161] width 128 height 17
type input "s"
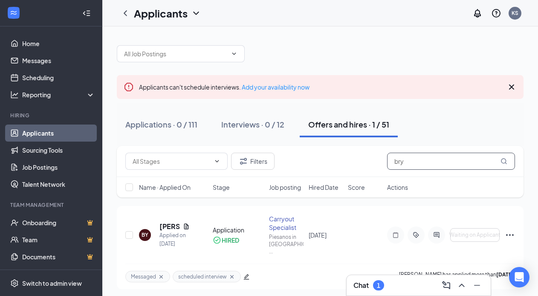
click at [428, 159] on input "bry" at bounding box center [451, 161] width 128 height 17
type input "b"
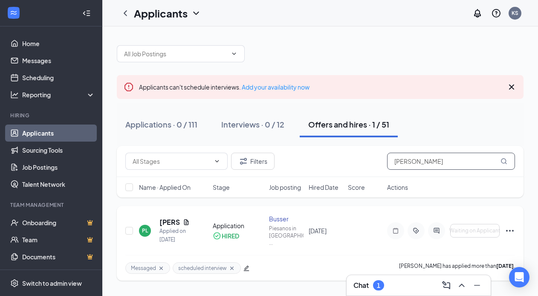
type input "[PERSON_NAME]"
click at [441, 227] on icon "ActiveChat" at bounding box center [437, 230] width 10 height 7
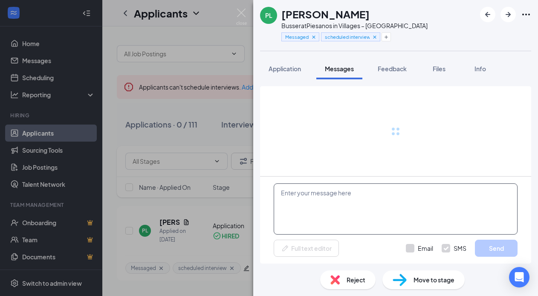
click at [317, 214] on textarea at bounding box center [396, 208] width 244 height 51
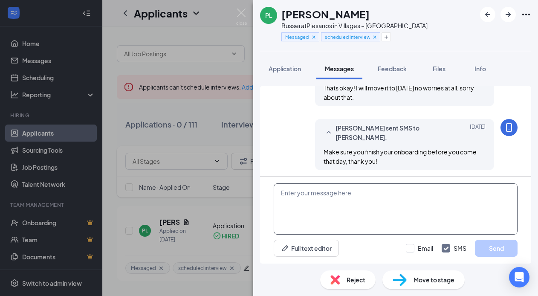
scroll to position [448, 0]
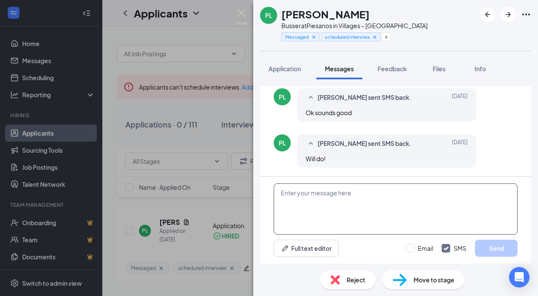
paste textarea "Hey [PERSON_NAME], we have your onboarding scheduled for [DATE], please make su…"
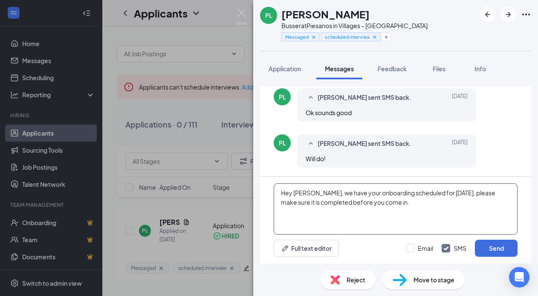
click at [311, 192] on textarea "Hey [PERSON_NAME], we have your onboarding scheduled for [DATE], please make su…" at bounding box center [396, 208] width 244 height 51
type textarea "Hey [PERSON_NAME], we have your onboarding scheduled for [DATE], please make su…"
click at [495, 245] on button "Send" at bounding box center [496, 248] width 43 height 17
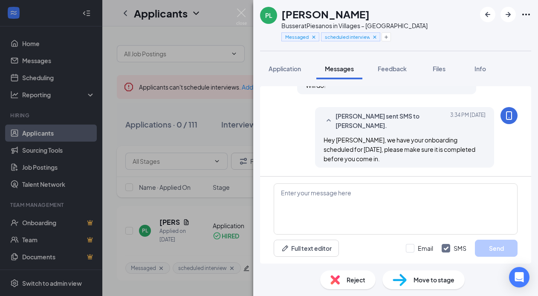
scroll to position [522, 0]
click at [241, 13] on img at bounding box center [241, 17] width 11 height 17
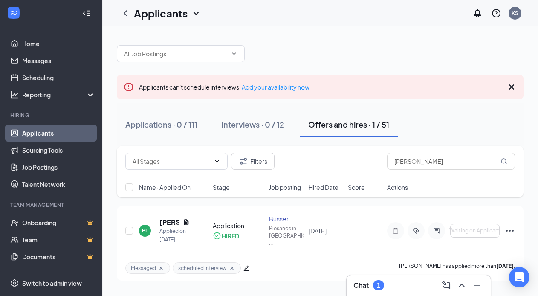
click at [406, 281] on div "Chat 1" at bounding box center [419, 286] width 131 height 14
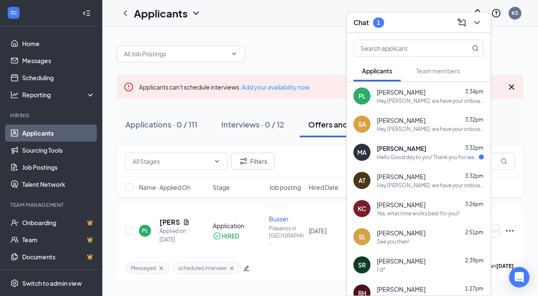
click at [421, 157] on div "Hello Good day to you! Thank you for reaching back, I’m available [DATE] mornin…" at bounding box center [428, 157] width 102 height 7
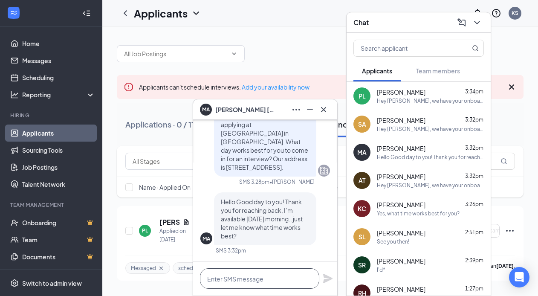
click at [269, 274] on textarea at bounding box center [259, 278] width 119 height 20
type textarea "How about 9:30 [DATE]?"
click at [326, 279] on icon "Plane" at bounding box center [327, 278] width 9 height 9
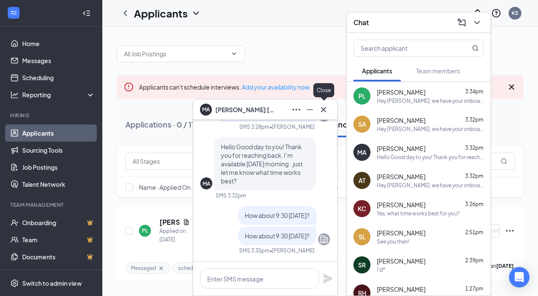
click at [325, 103] on button at bounding box center [324, 110] width 14 height 14
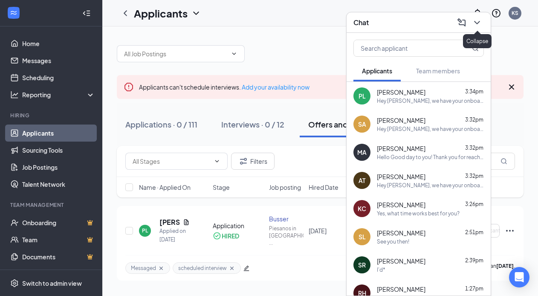
click at [480, 19] on icon "ChevronDown" at bounding box center [477, 22] width 10 height 10
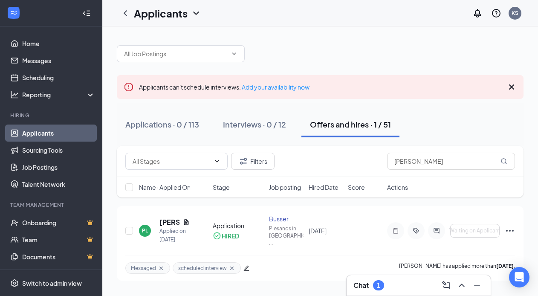
click at [407, 277] on div "Chat 1" at bounding box center [419, 285] width 144 height 20
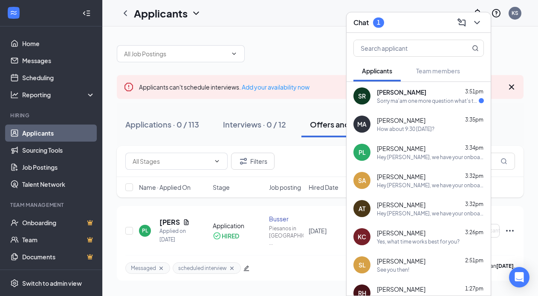
click at [423, 97] on div "Sorry ma'am one more question what's the reference number? I don't see it on th…" at bounding box center [428, 100] width 102 height 7
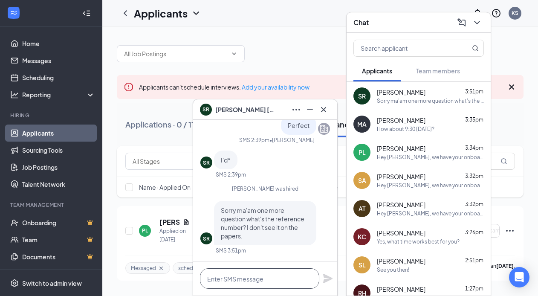
click at [262, 273] on textarea at bounding box center [259, 278] width 119 height 20
type textarea "H"
type textarea "T"
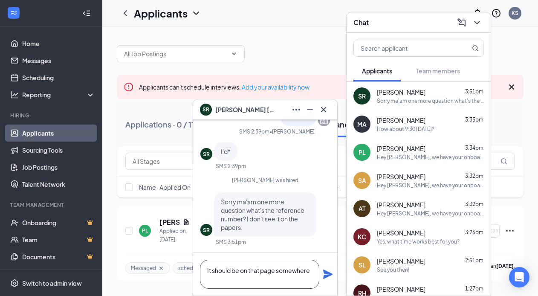
scroll to position [0, 0]
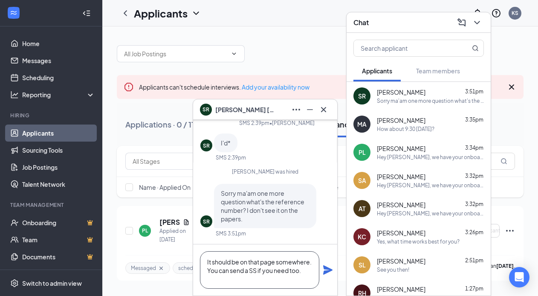
type textarea "It should be on that page somewhere. You can send a SS if you need too."
click at [329, 269] on icon "Plane" at bounding box center [327, 269] width 9 height 9
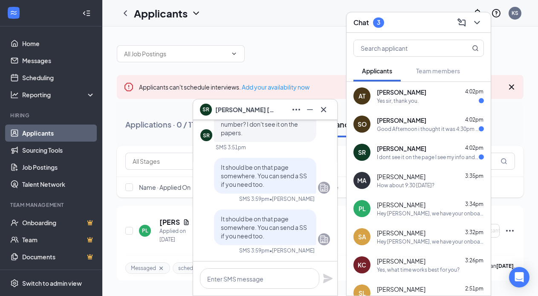
click at [442, 101] on div "Yes sir, thank you." at bounding box center [430, 100] width 107 height 7
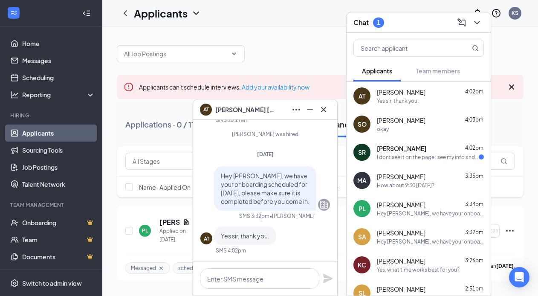
click at [387, 155] on div "I dont see it on the page I see my info and the uniform requirements. But I can…" at bounding box center [428, 157] width 102 height 7
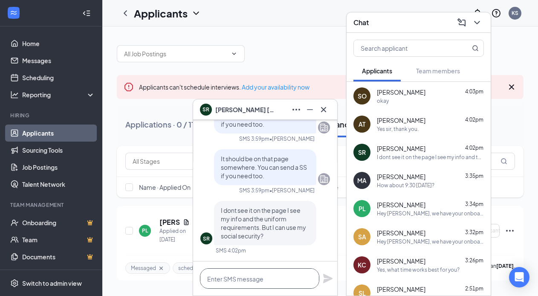
click at [257, 279] on textarea at bounding box center [259, 278] width 119 height 20
type textarea "I"
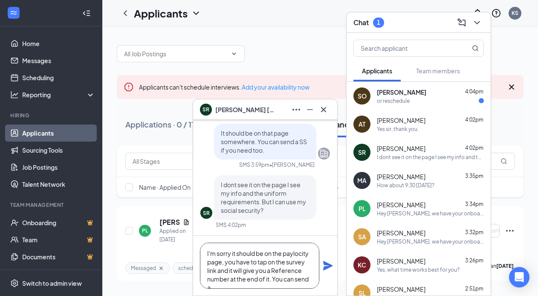
scroll to position [9, 0]
type textarea "I'm sorry it should be on the paylocity page, you have to tap on the survey lin…"
click at [325, 270] on icon "Plane" at bounding box center [328, 266] width 10 height 10
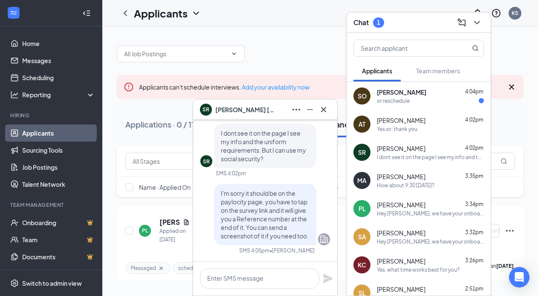
scroll to position [0, 0]
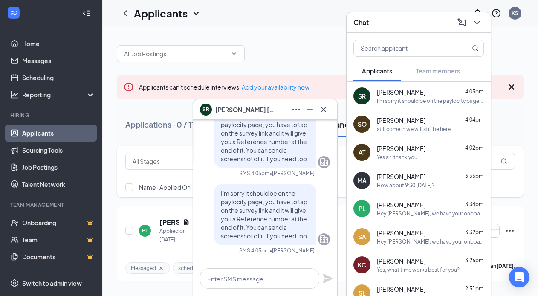
click at [433, 90] on div "[PERSON_NAME] 4:05pm" at bounding box center [430, 92] width 107 height 9
click at [393, 131] on div "still come in we will still be here" at bounding box center [414, 128] width 74 height 7
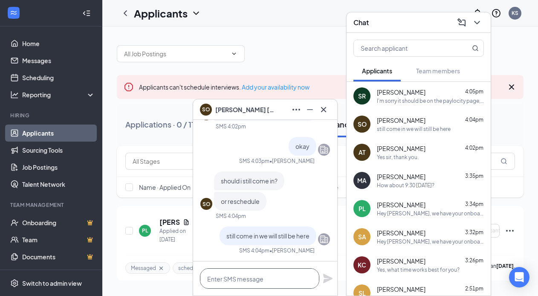
click at [248, 276] on textarea at bounding box center [259, 278] width 119 height 20
type textarea "J"
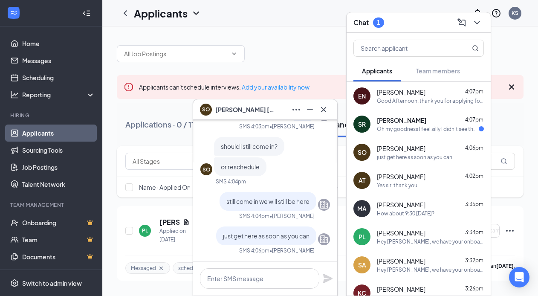
click at [430, 129] on div "Oh my goodness I feel silly I didn't see that, Sorry to bother you thank you ve…" at bounding box center [428, 128] width 102 height 7
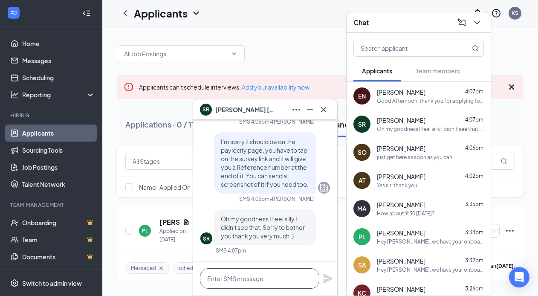
click at [254, 269] on textarea at bounding box center [259, 278] width 119 height 20
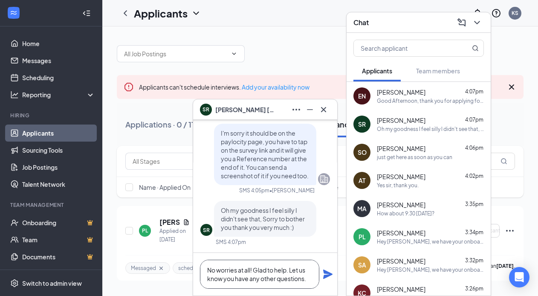
type textarea "No worries at all! Glad to help. Let us know you have any other questions."
click at [329, 273] on icon "Plane" at bounding box center [327, 274] width 9 height 9
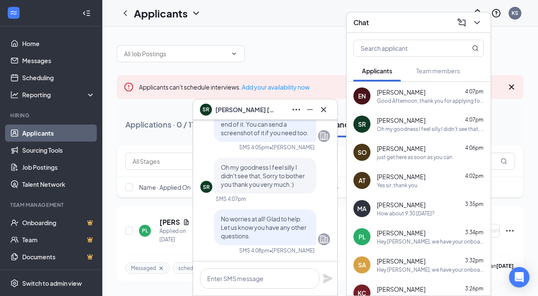
scroll to position [0, 0]
click at [478, 22] on icon "ChevronDown" at bounding box center [477, 22] width 10 height 10
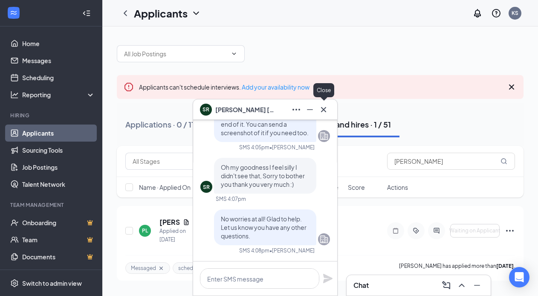
click at [329, 111] on icon "Cross" at bounding box center [324, 110] width 10 height 10
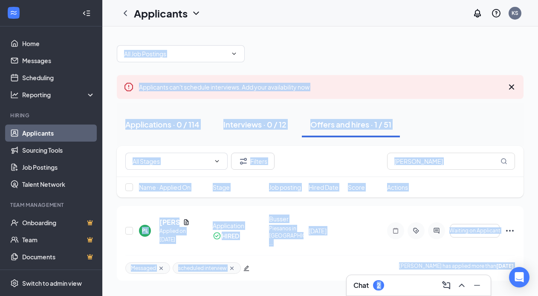
click at [378, 274] on div "Chat 2 Applicants can't schedule interviews. Add your availability now Applicat…" at bounding box center [320, 161] width 436 height 270
click at [381, 276] on div "Chat 2" at bounding box center [419, 285] width 144 height 20
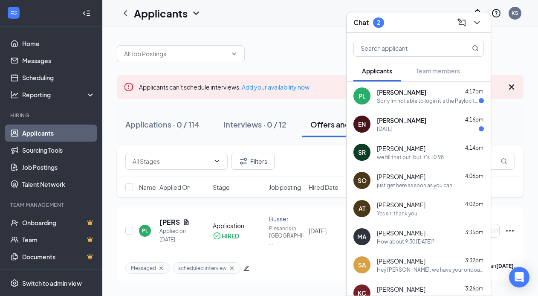
click at [393, 131] on div "[DATE]" at bounding box center [385, 128] width 16 height 7
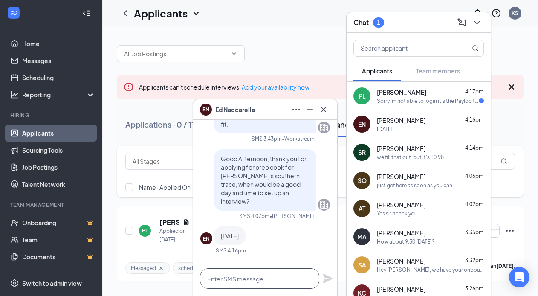
click at [236, 271] on textarea at bounding box center [259, 278] width 119 height 20
type textarea "Great, what time works best for you?"
click at [327, 279] on icon "Plane" at bounding box center [327, 278] width 9 height 9
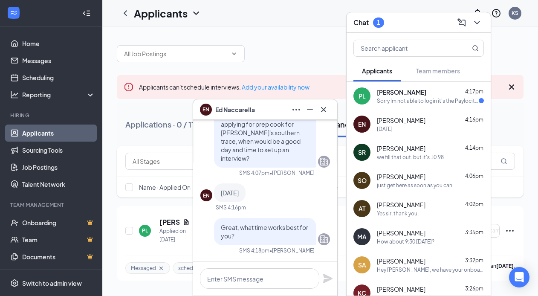
click at [385, 96] on div "[PERSON_NAME] 4:17pm Sorry Im not able to login it's the Paylocity stuff right?" at bounding box center [430, 96] width 107 height 17
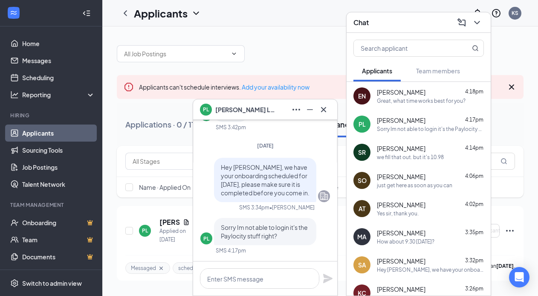
click at [332, 104] on div "[PERSON_NAME]" at bounding box center [265, 109] width 144 height 20
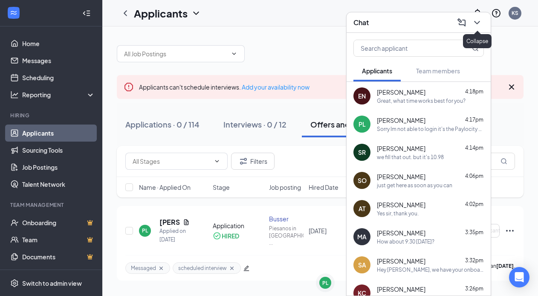
click at [480, 23] on icon "ChevronDown" at bounding box center [477, 22] width 10 height 10
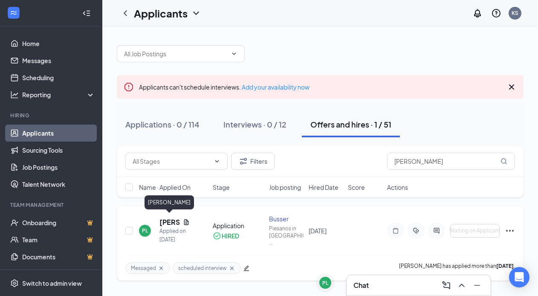
click at [165, 218] on h5 "[PERSON_NAME]" at bounding box center [170, 222] width 20 height 9
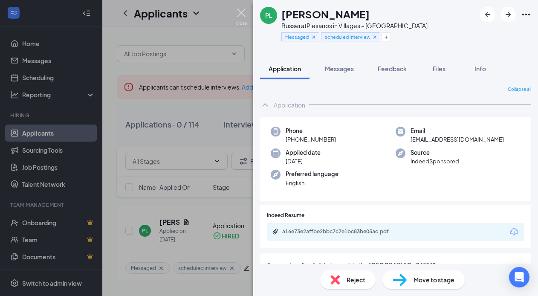
click at [244, 9] on img at bounding box center [241, 17] width 11 height 17
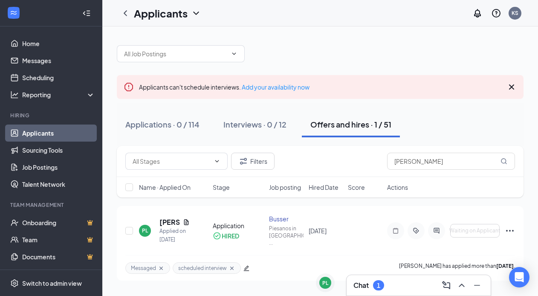
click at [396, 288] on div "Chat 1" at bounding box center [419, 286] width 131 height 14
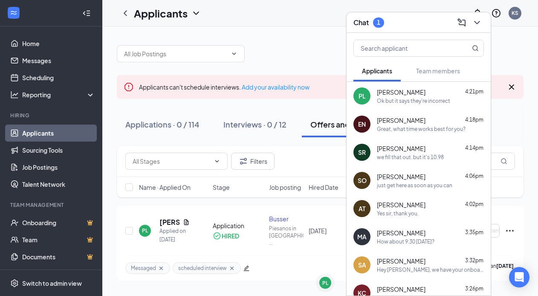
click at [398, 92] on span "[PERSON_NAME]" at bounding box center [401, 92] width 49 height 9
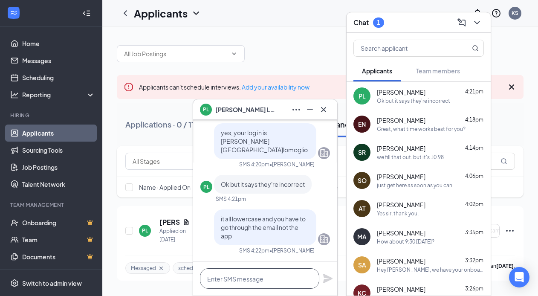
click at [251, 283] on textarea at bounding box center [259, 278] width 119 height 20
type textarea "O"
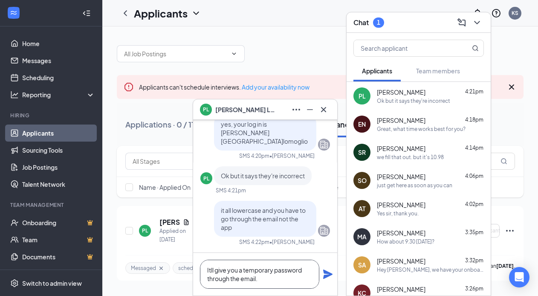
type textarea "Itll give you a temporary password through the email."
click at [331, 273] on icon "Plane" at bounding box center [328, 274] width 10 height 10
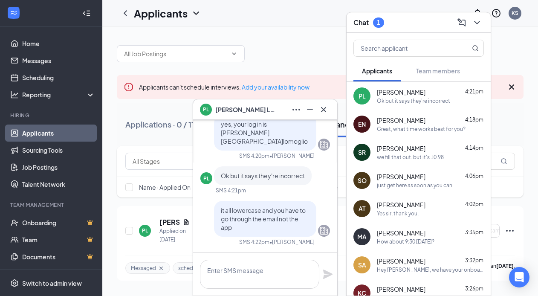
scroll to position [0, 0]
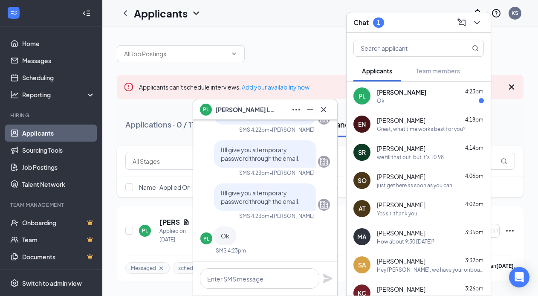
click at [420, 104] on div "Ok" at bounding box center [430, 100] width 107 height 7
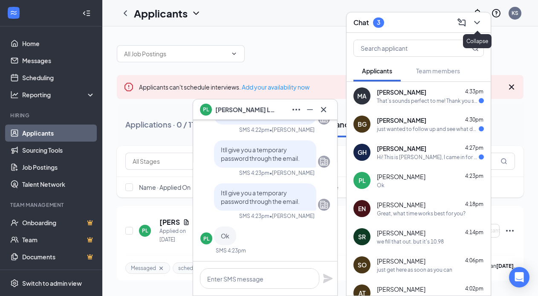
click at [481, 23] on icon "ChevronDown" at bounding box center [477, 22] width 10 height 10
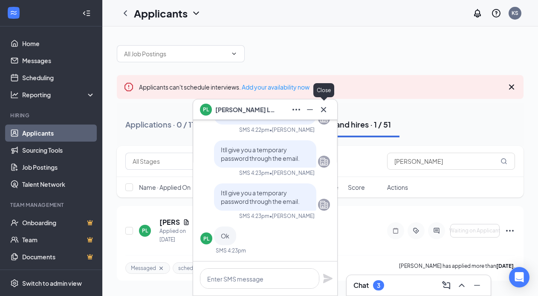
click at [329, 111] on button at bounding box center [324, 110] width 14 height 14
